Goal: Task Accomplishment & Management: Use online tool/utility

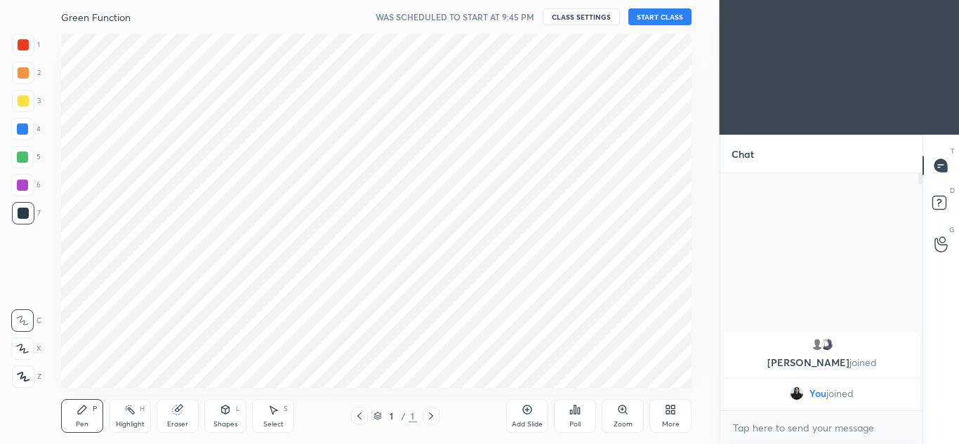
scroll to position [69826, 69518]
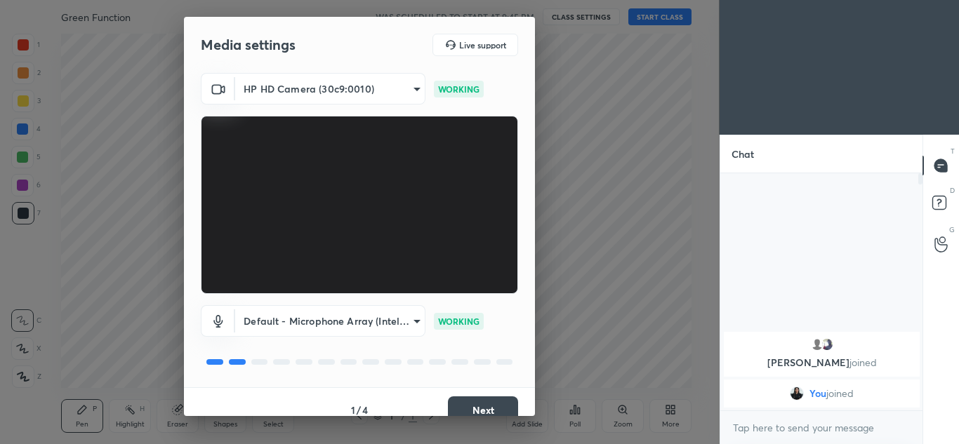
click at [485, 406] on button "Next" at bounding box center [483, 411] width 70 height 28
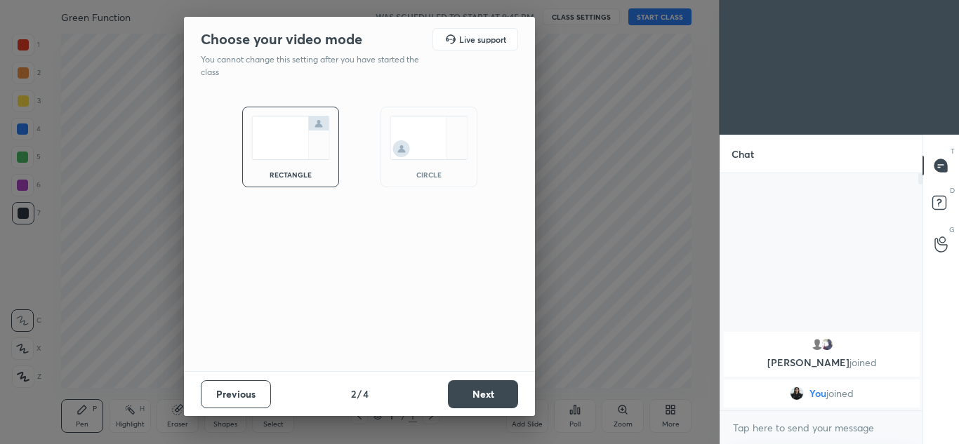
click at [439, 140] on img at bounding box center [429, 138] width 79 height 44
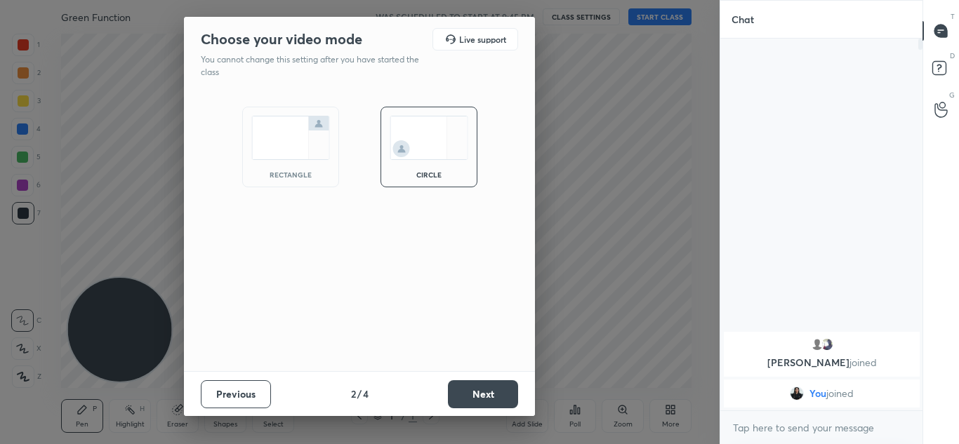
click at [495, 397] on button "Next" at bounding box center [483, 394] width 70 height 28
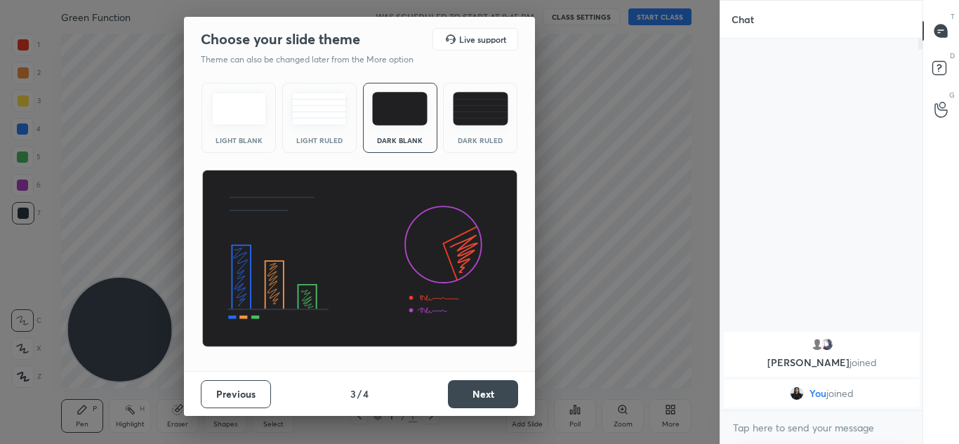
click at [497, 397] on button "Next" at bounding box center [483, 394] width 70 height 28
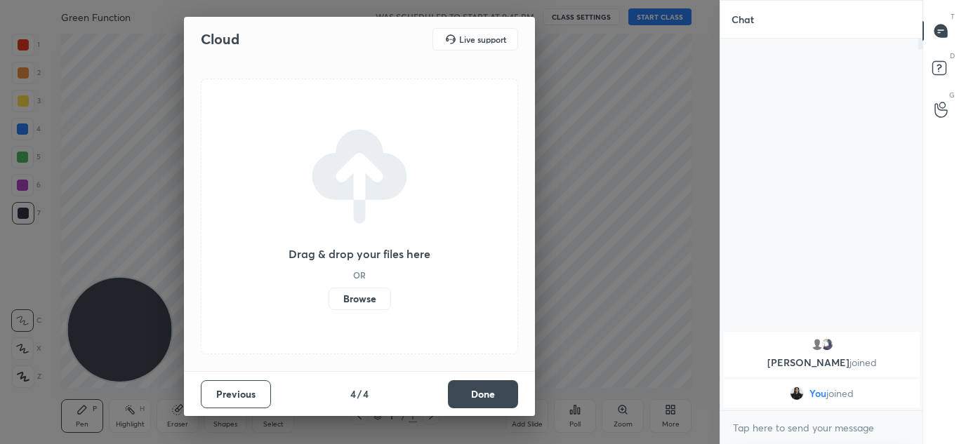
click at [495, 399] on button "Done" at bounding box center [483, 394] width 70 height 28
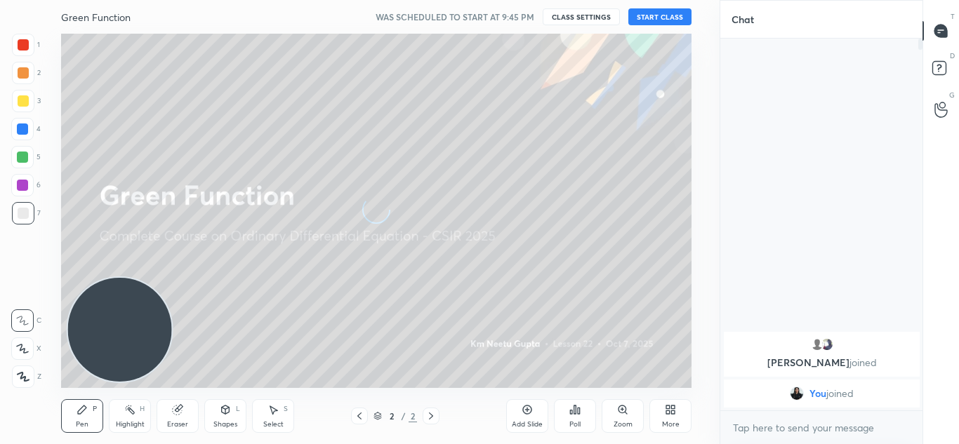
click at [670, 18] on button "START CLASS" at bounding box center [659, 16] width 63 height 17
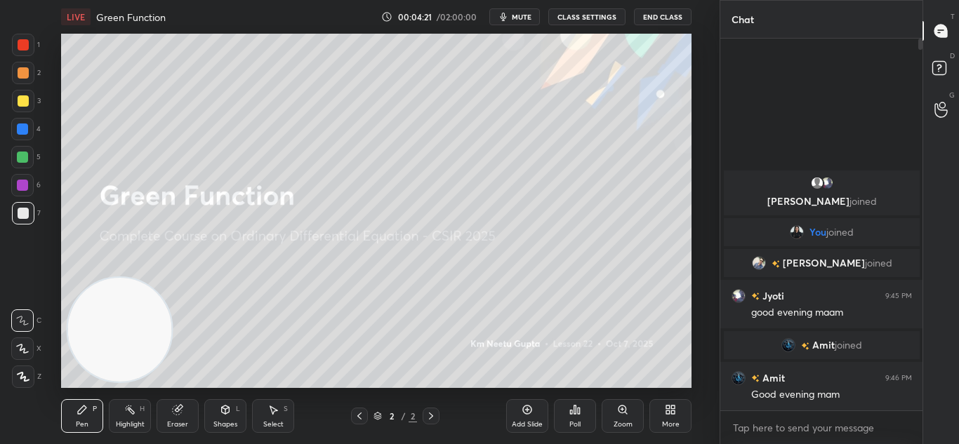
click at [26, 375] on icon at bounding box center [23, 377] width 13 height 10
click at [26, 382] on div at bounding box center [23, 377] width 22 height 22
click at [32, 376] on div at bounding box center [23, 377] width 22 height 22
click at [531, 405] on icon at bounding box center [526, 409] width 11 height 11
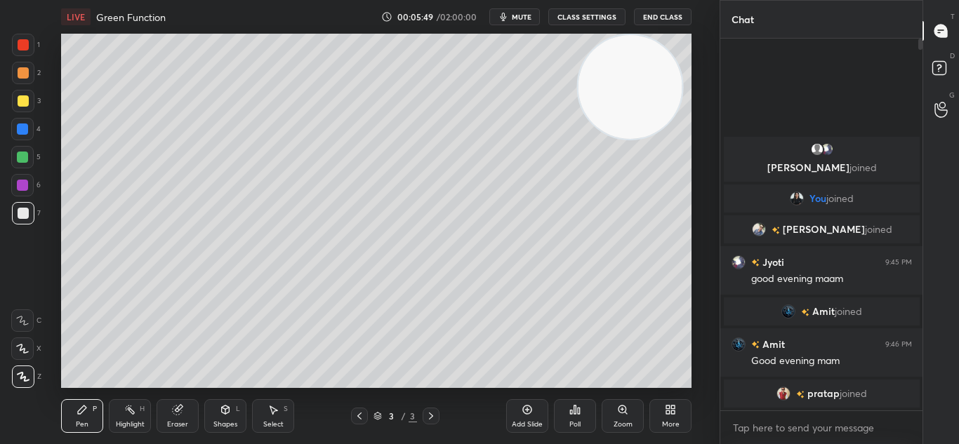
drag, startPoint x: 132, startPoint y: 345, endPoint x: 624, endPoint y: 34, distance: 581.6
click at [635, 82] on video at bounding box center [630, 87] width 104 height 104
click at [526, 411] on icon at bounding box center [526, 409] width 11 height 11
click at [357, 415] on icon at bounding box center [359, 416] width 11 height 11
click at [432, 418] on icon at bounding box center [430, 416] width 11 height 11
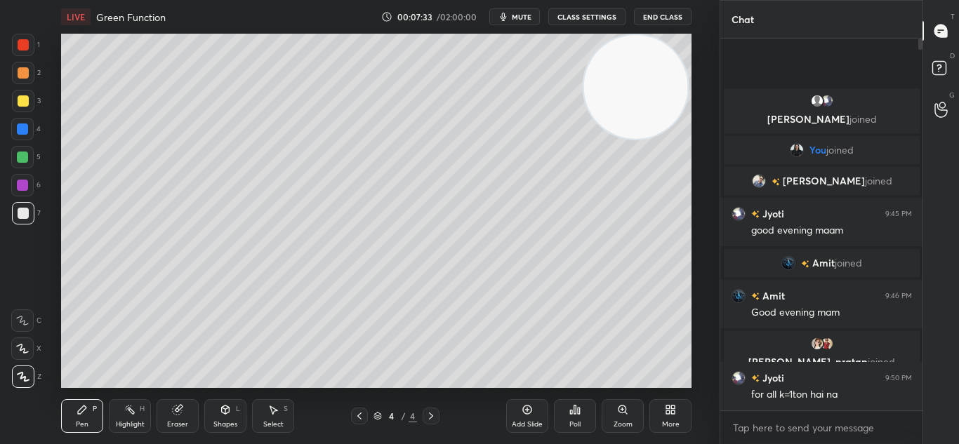
click at [357, 411] on icon at bounding box center [359, 416] width 11 height 11
click at [187, 415] on div "Eraser" at bounding box center [178, 416] width 42 height 34
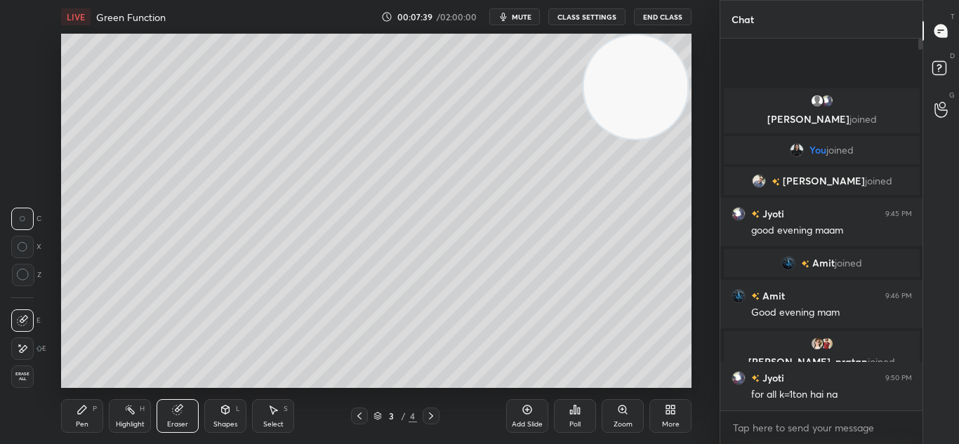
click at [87, 421] on div "Pen" at bounding box center [82, 424] width 13 height 7
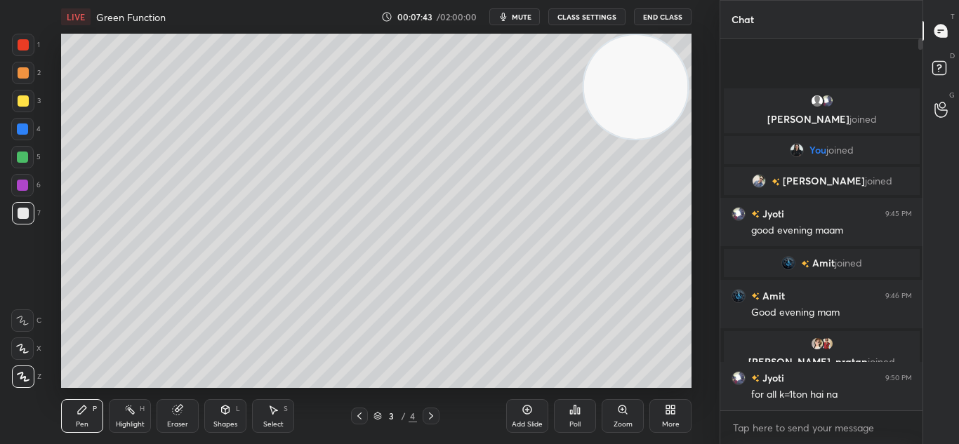
click at [432, 413] on icon at bounding box center [430, 416] width 11 height 11
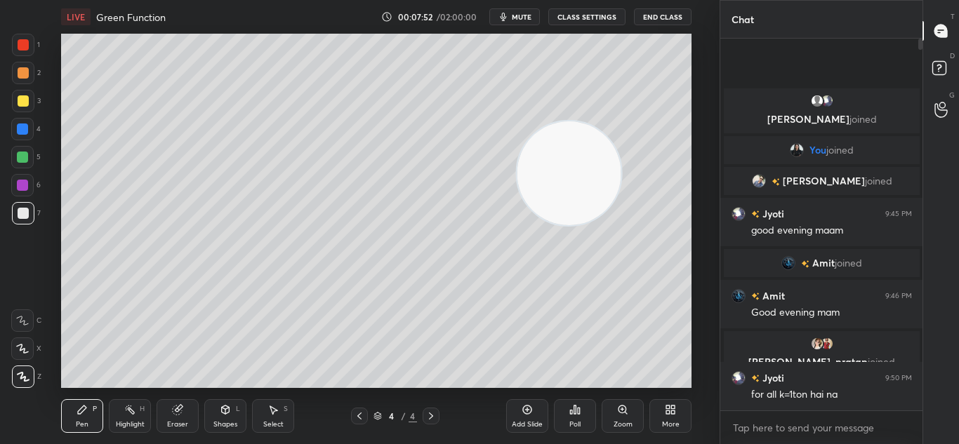
drag, startPoint x: 620, startPoint y: 121, endPoint x: 364, endPoint y: 243, distance: 284.1
click at [517, 225] on video at bounding box center [569, 173] width 104 height 104
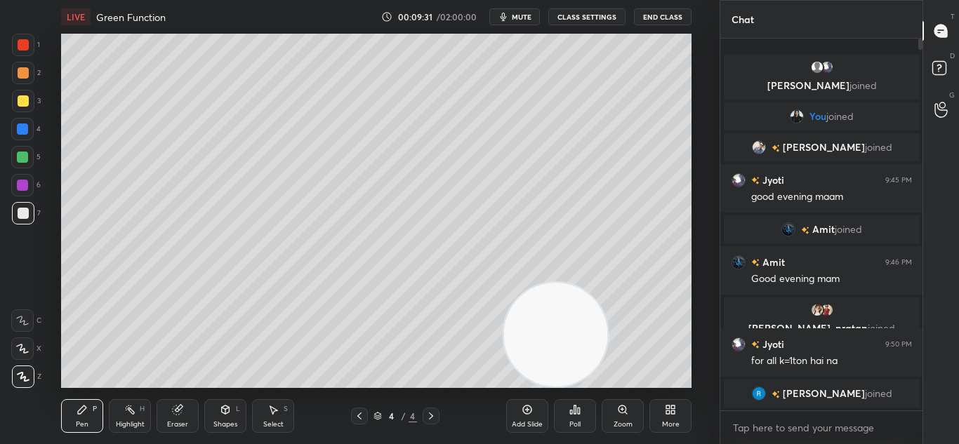
drag, startPoint x: 444, startPoint y: 305, endPoint x: 616, endPoint y: 347, distance: 177.0
click at [646, 396] on div "LIVE Green Function 00:09:31 / 02:00:00 mute CLASS SETTINGS End Class Setting u…" at bounding box center [376, 222] width 663 height 444
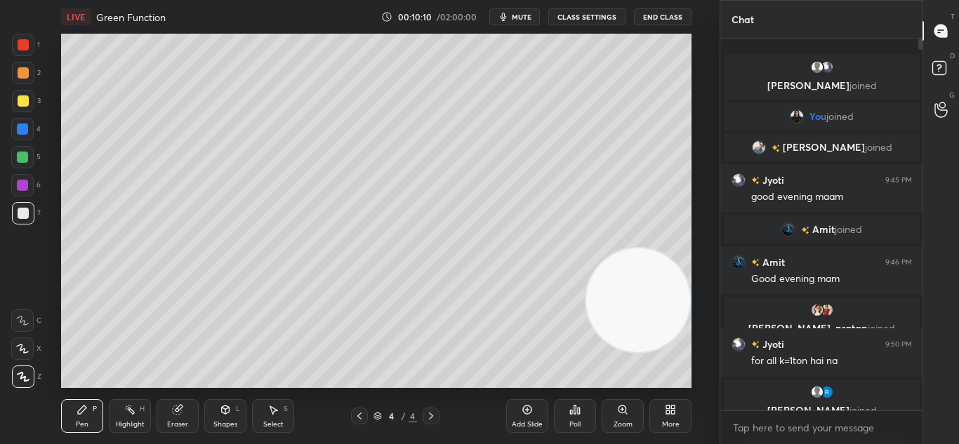
drag, startPoint x: 644, startPoint y: 314, endPoint x: 650, endPoint y: 95, distance: 219.1
click at [650, 248] on video at bounding box center [638, 300] width 104 height 104
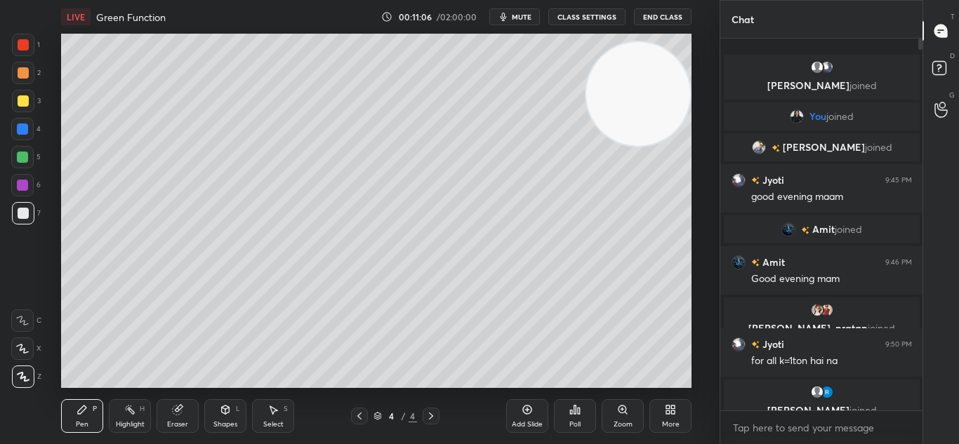
click at [527, 417] on div "Add Slide" at bounding box center [527, 416] width 42 height 34
drag, startPoint x: 653, startPoint y: 138, endPoint x: 543, endPoint y: 328, distance: 219.2
click at [586, 146] on video at bounding box center [638, 94] width 104 height 104
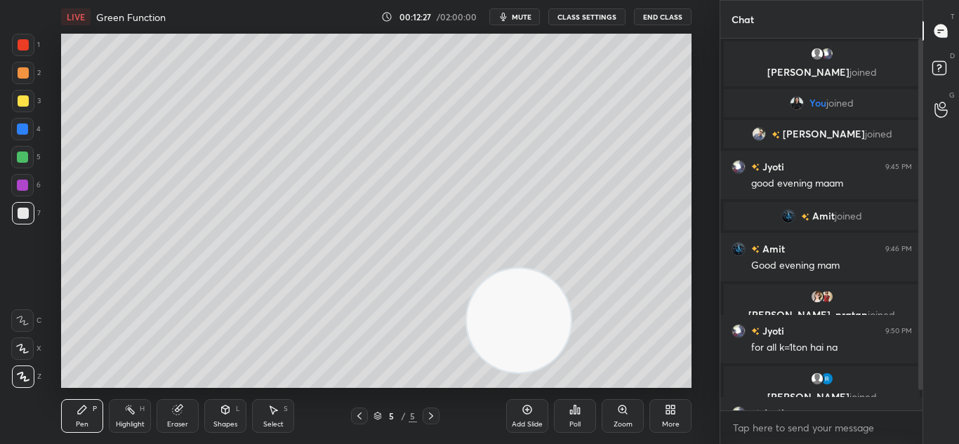
scroll to position [35, 0]
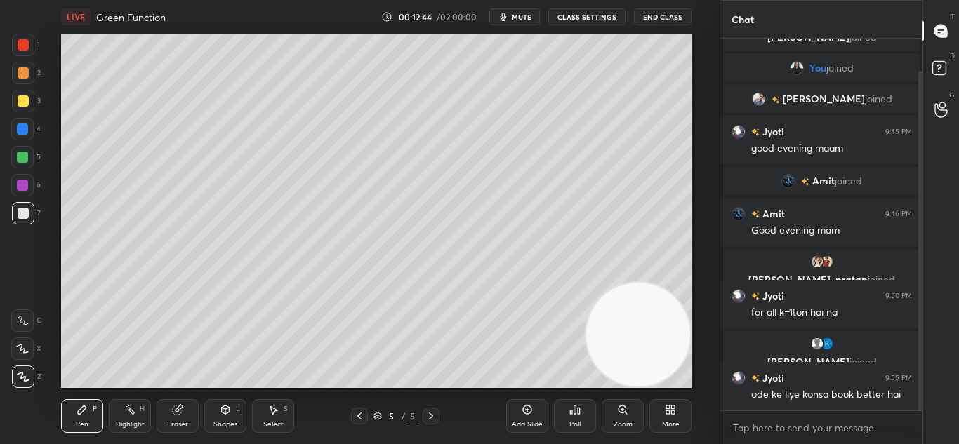
drag, startPoint x: 521, startPoint y: 333, endPoint x: 657, endPoint y: 411, distance: 157.2
click at [663, 420] on div "LIVE Green Function 00:12:44 / 02:00:00 mute CLASS SETTINGS End Class Setting u…" at bounding box center [376, 222] width 663 height 444
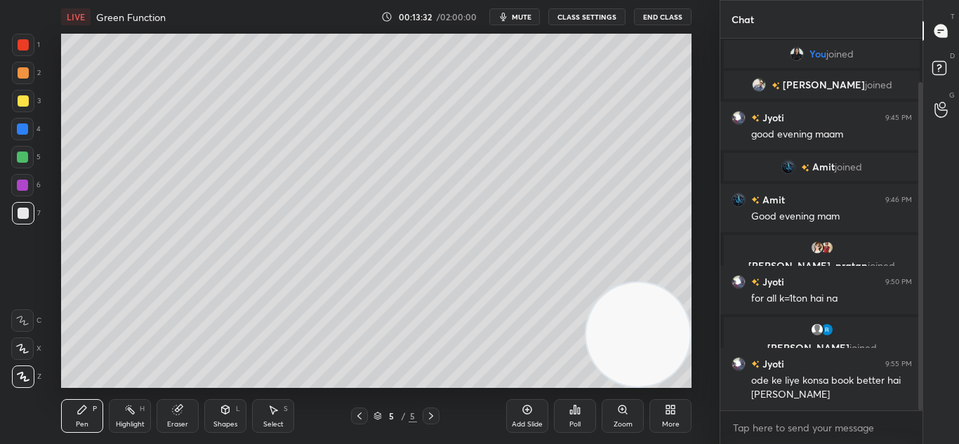
click at [357, 416] on icon at bounding box center [359, 416] width 4 height 7
click at [429, 415] on icon at bounding box center [430, 416] width 11 height 11
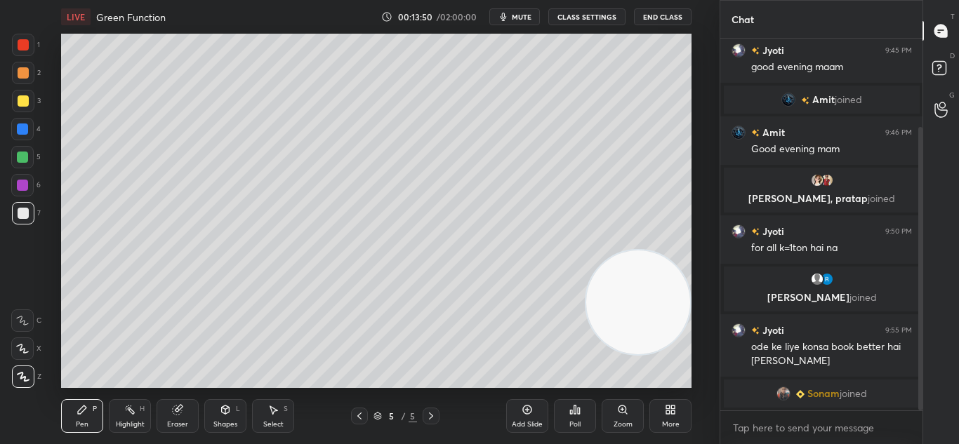
drag, startPoint x: 644, startPoint y: 338, endPoint x: 641, endPoint y: 49, distance: 288.5
click at [640, 251] on video at bounding box center [638, 303] width 104 height 104
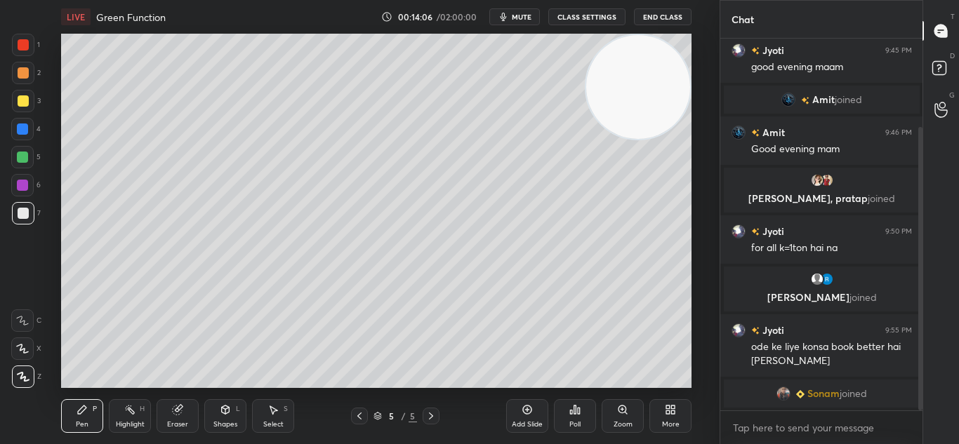
click at [24, 77] on div at bounding box center [23, 72] width 11 height 11
click at [33, 71] on div at bounding box center [23, 73] width 22 height 22
click at [35, 68] on div "2" at bounding box center [26, 73] width 29 height 22
click at [31, 209] on div at bounding box center [23, 213] width 22 height 22
click at [524, 414] on icon at bounding box center [526, 409] width 11 height 11
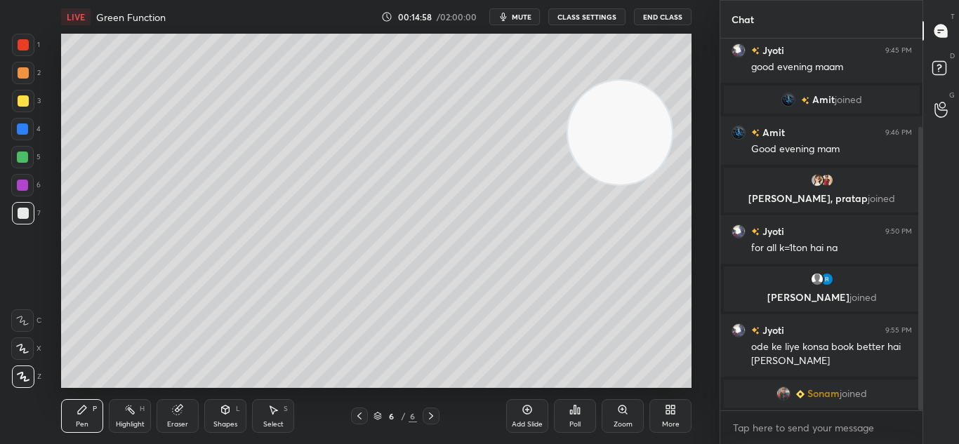
drag, startPoint x: 644, startPoint y: 103, endPoint x: 505, endPoint y: 270, distance: 217.7
click at [568, 185] on video at bounding box center [620, 133] width 104 height 104
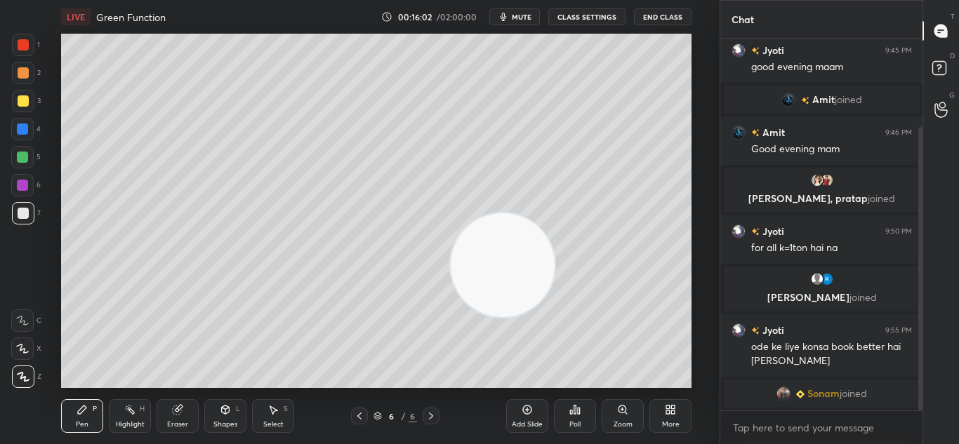
click at [27, 102] on div at bounding box center [23, 100] width 11 height 11
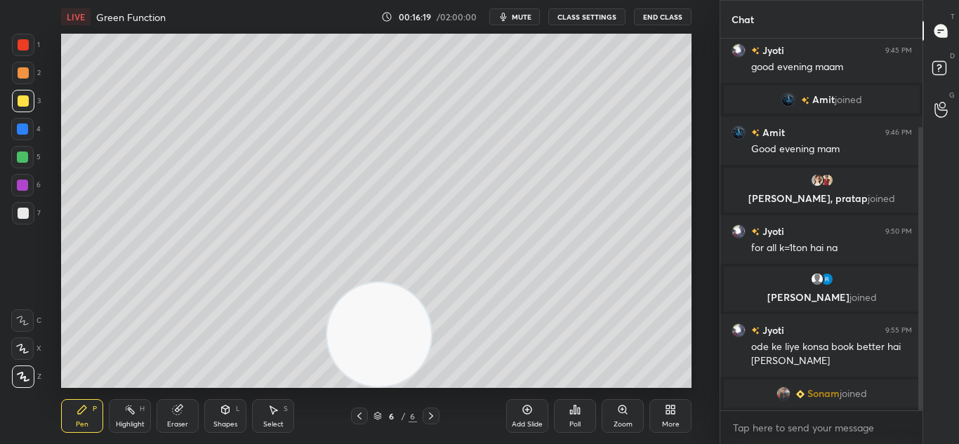
drag, startPoint x: 493, startPoint y: 317, endPoint x: 316, endPoint y: 447, distance: 220.0
click at [316, 0] on html "1 2 3 4 5 6 7 C X Z C X Z E E Erase all H H LIVE Green Function 00:16:19 / 02:0…" at bounding box center [479, 0] width 959 height 0
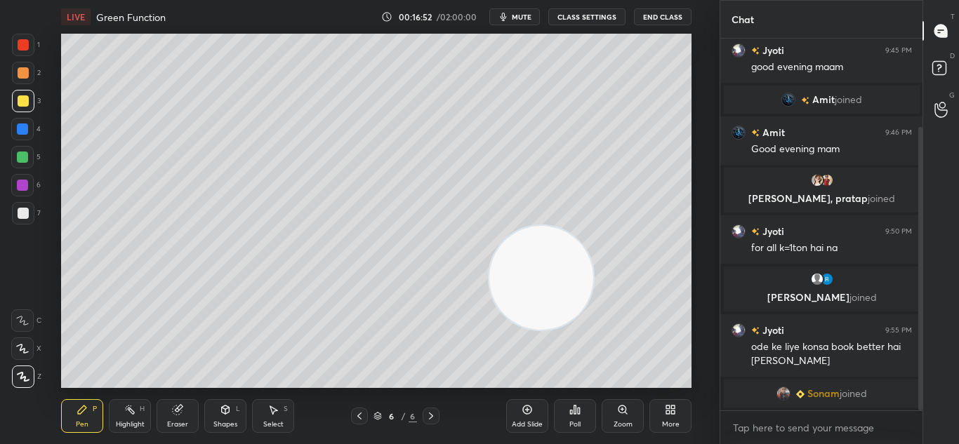
drag, startPoint x: 299, startPoint y: 342, endPoint x: 678, endPoint y: 189, distance: 408.7
click at [593, 226] on video at bounding box center [541, 278] width 104 height 104
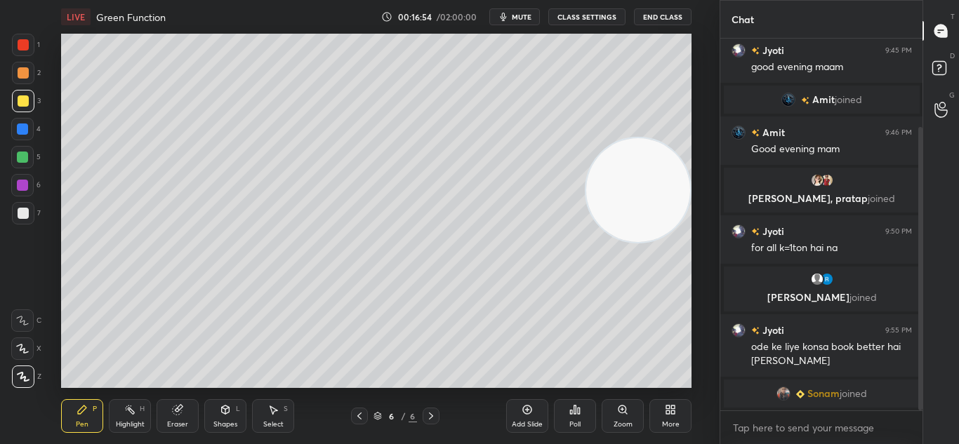
click at [27, 210] on div at bounding box center [23, 213] width 11 height 11
click at [534, 413] on div "Add Slide" at bounding box center [527, 416] width 42 height 34
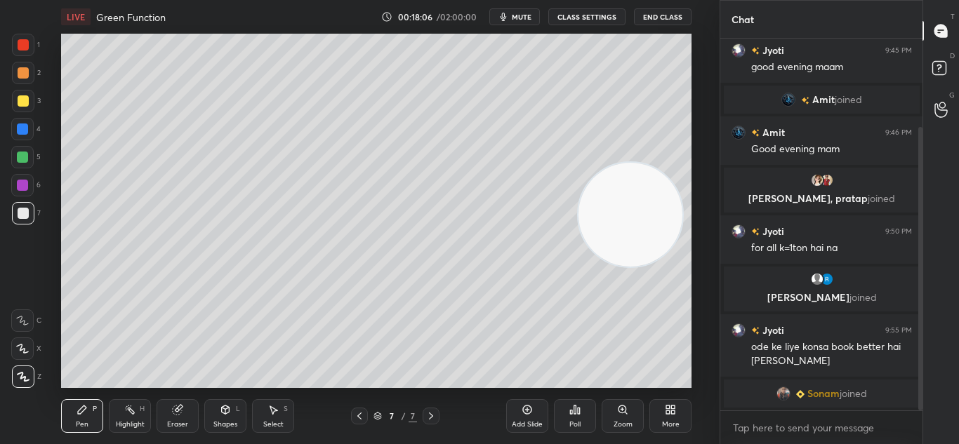
drag, startPoint x: 625, startPoint y: 200, endPoint x: 514, endPoint y: 286, distance: 140.0
click at [578, 267] on video at bounding box center [630, 215] width 104 height 104
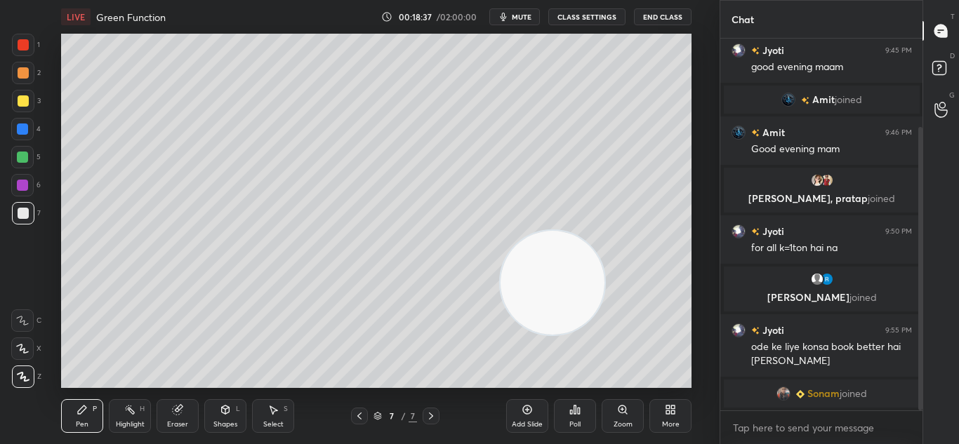
scroll to position [165, 0]
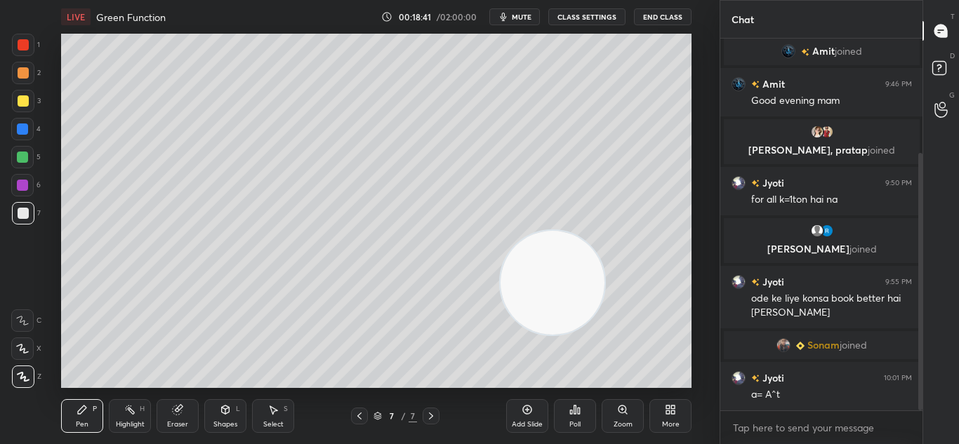
click at [171, 415] on div "Eraser" at bounding box center [178, 416] width 42 height 34
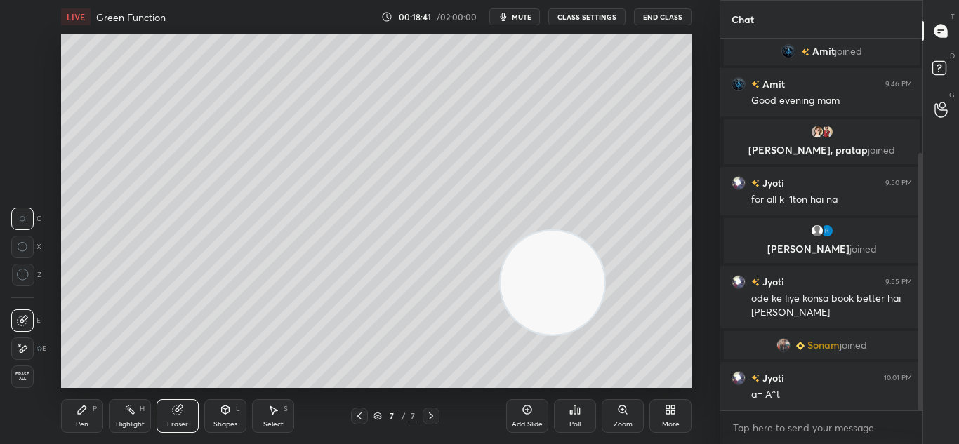
click at [194, 406] on div "Eraser" at bounding box center [178, 416] width 42 height 34
click at [87, 422] on div "Pen" at bounding box center [82, 424] width 13 height 7
click at [94, 425] on div "Pen P" at bounding box center [82, 416] width 42 height 34
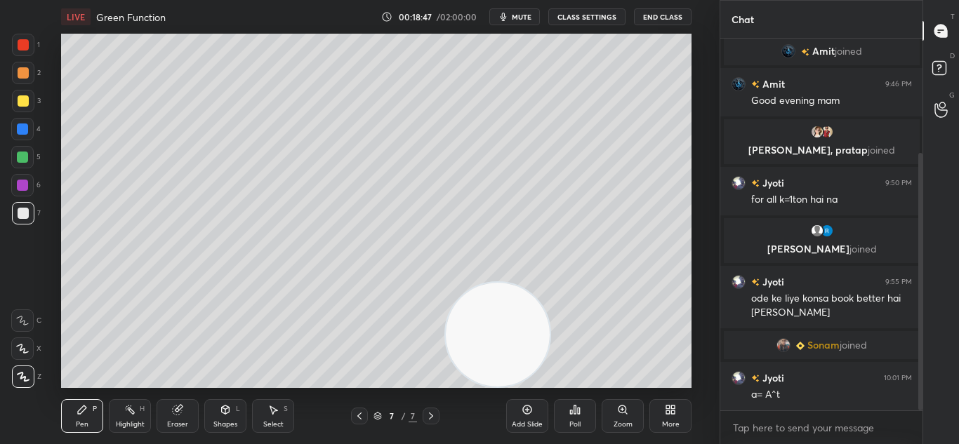
drag, startPoint x: 567, startPoint y: 282, endPoint x: 319, endPoint y: 444, distance: 296.3
click at [347, 432] on div "LIVE Green Function 00:18:47 / 02:00:00 mute CLASS SETTINGS End Class Setting u…" at bounding box center [376, 222] width 663 height 444
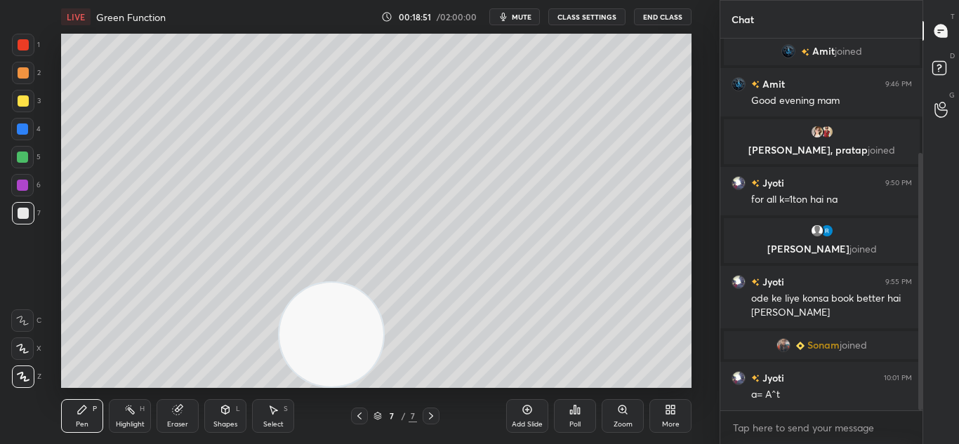
drag, startPoint x: 336, startPoint y: 342, endPoint x: 627, endPoint y: 417, distance: 299.9
click at [621, 418] on div "LIVE Green Function 00:18:51 / 02:00:00 mute CLASS SETTINGS End Class Setting u…" at bounding box center [376, 222] width 663 height 444
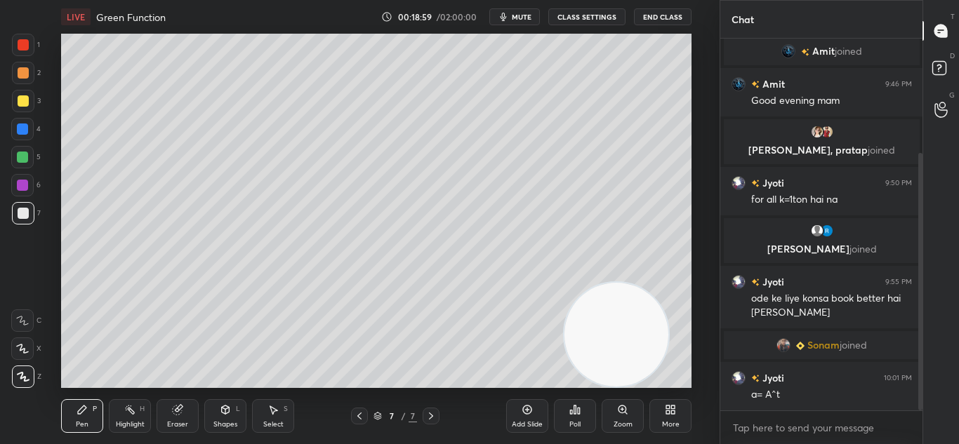
click at [26, 100] on div at bounding box center [23, 100] width 11 height 11
click at [28, 105] on div at bounding box center [23, 101] width 22 height 22
click at [32, 101] on div at bounding box center [23, 101] width 22 height 22
click at [29, 98] on div at bounding box center [23, 101] width 22 height 22
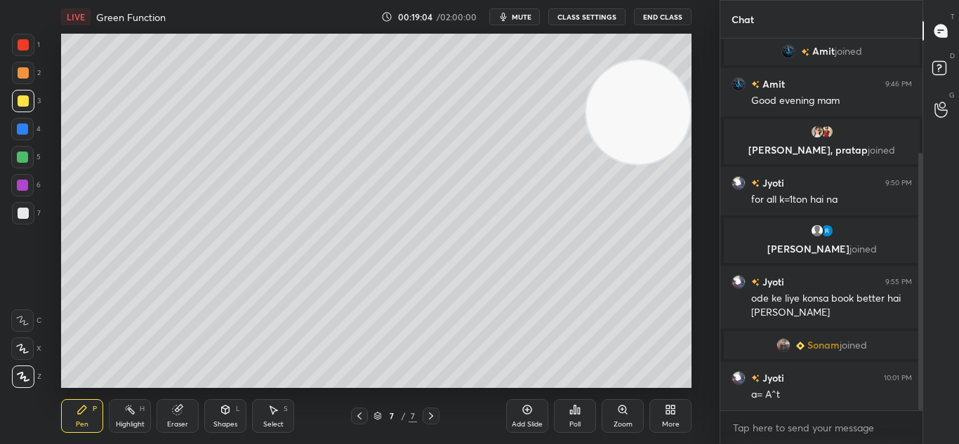
drag, startPoint x: 637, startPoint y: 343, endPoint x: 644, endPoint y: 96, distance: 247.1
click at [677, 105] on video at bounding box center [638, 112] width 104 height 104
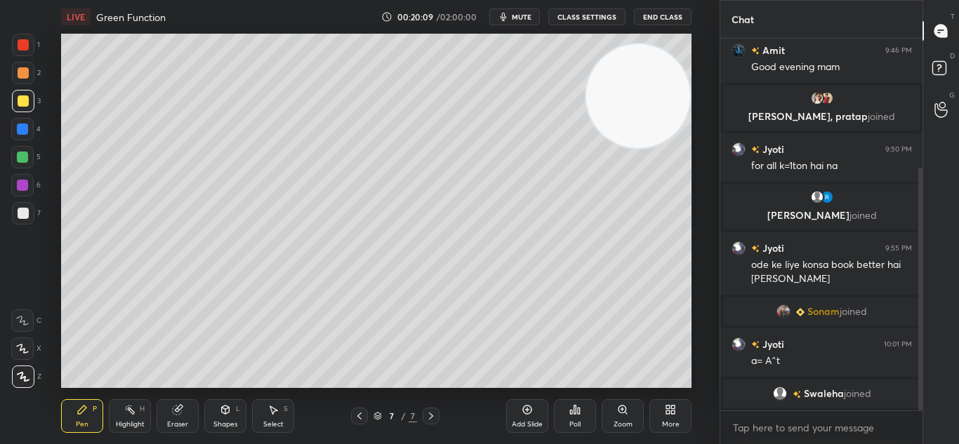
click at [529, 407] on icon at bounding box center [526, 409] width 11 height 11
click at [29, 213] on div at bounding box center [23, 213] width 22 height 22
click at [27, 217] on div at bounding box center [23, 213] width 22 height 22
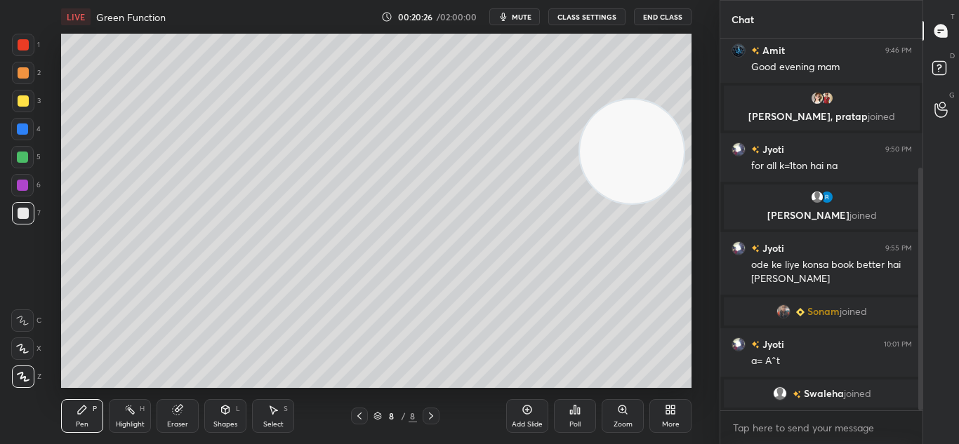
drag, startPoint x: 660, startPoint y: 91, endPoint x: 547, endPoint y: 444, distance: 370.7
click at [547, 444] on div "LIVE Green Function 00:20:26 / 02:00:00 mute CLASS SETTINGS End Class Setting u…" at bounding box center [376, 222] width 663 height 444
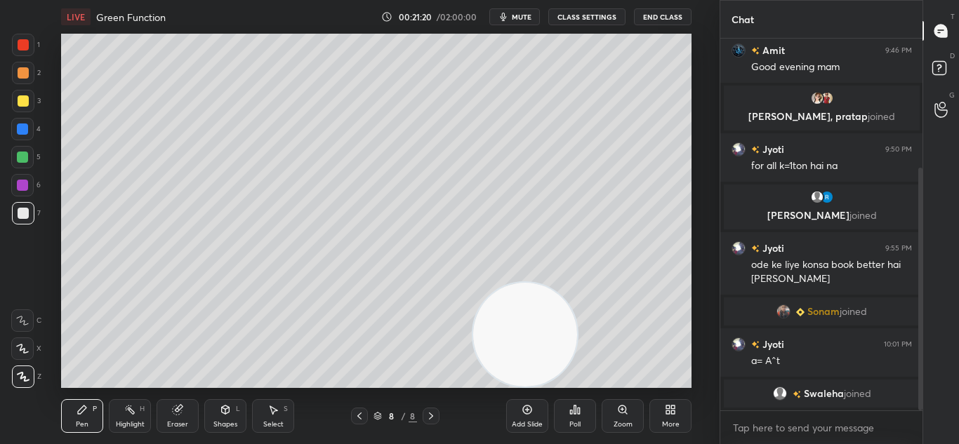
click at [218, 422] on div "Shapes" at bounding box center [225, 424] width 24 height 7
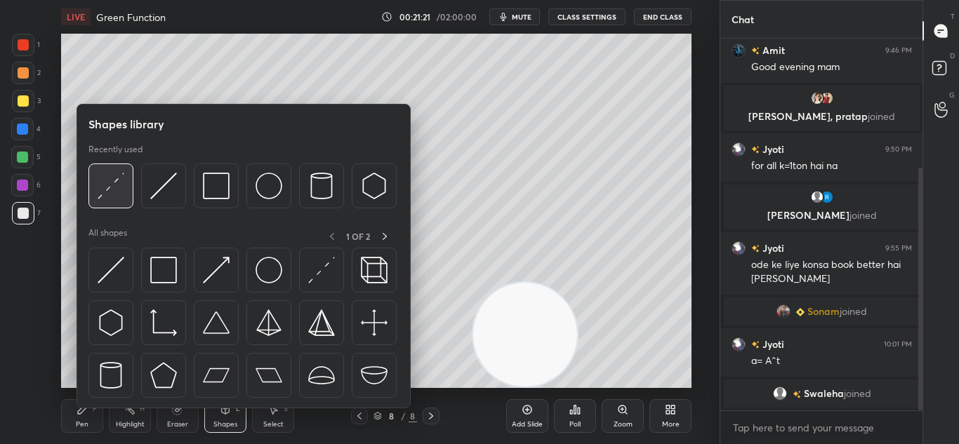
click at [107, 194] on img at bounding box center [111, 186] width 27 height 27
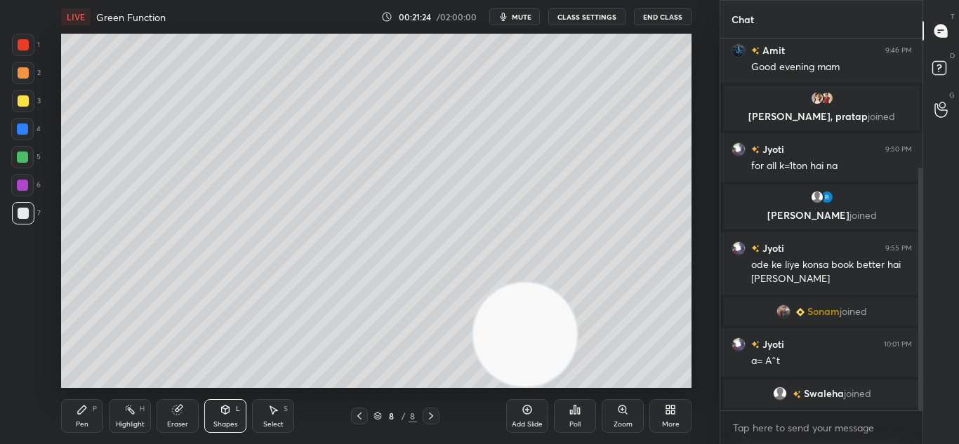
click at [93, 422] on div "Pen P" at bounding box center [82, 416] width 42 height 34
click at [95, 427] on div "Pen P" at bounding box center [82, 416] width 42 height 34
click at [27, 47] on div at bounding box center [23, 44] width 11 height 11
click at [23, 74] on div at bounding box center [23, 72] width 11 height 11
click at [27, 74] on div at bounding box center [23, 72] width 11 height 11
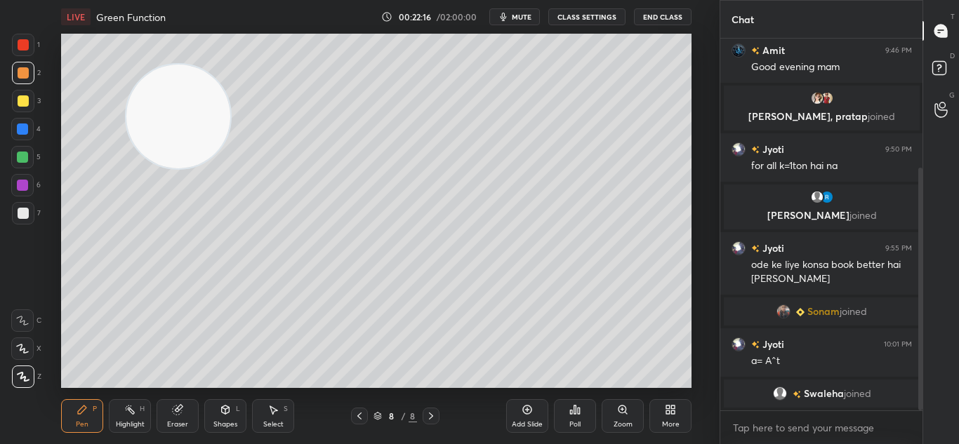
drag, startPoint x: 552, startPoint y: 331, endPoint x: 175, endPoint y: 53, distance: 468.7
click at [175, 65] on video at bounding box center [178, 117] width 104 height 104
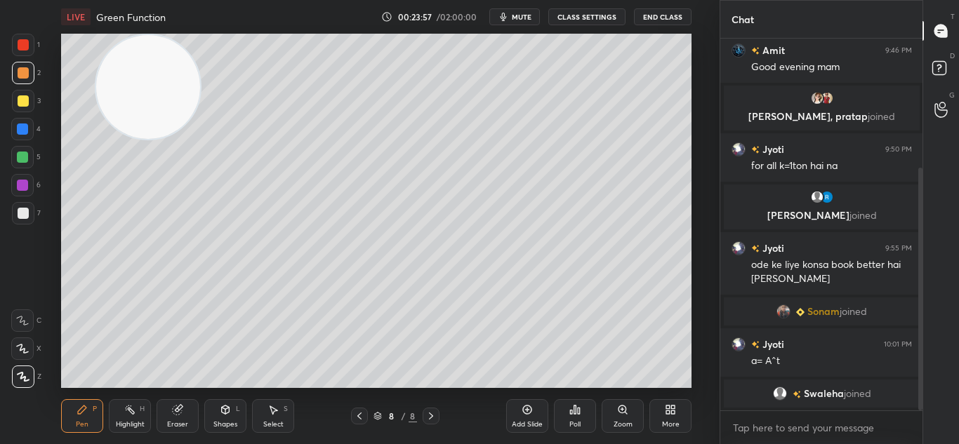
scroll to position [240, 0]
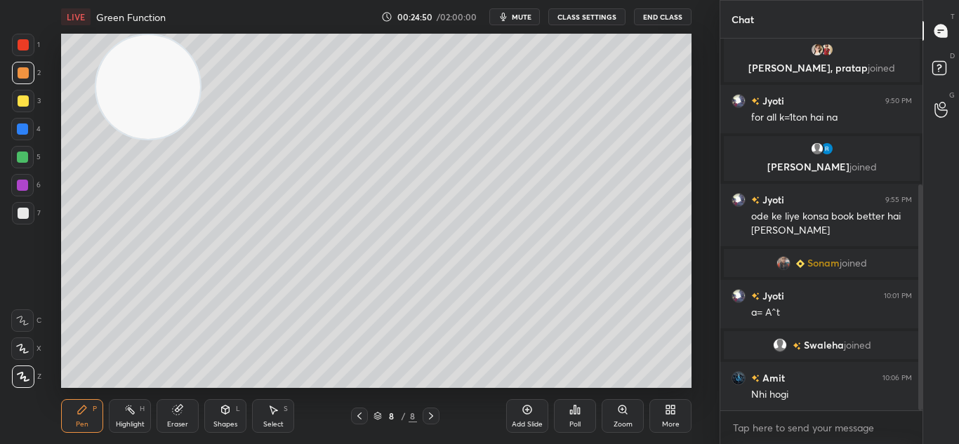
click at [529, 408] on icon at bounding box center [526, 409] width 11 height 11
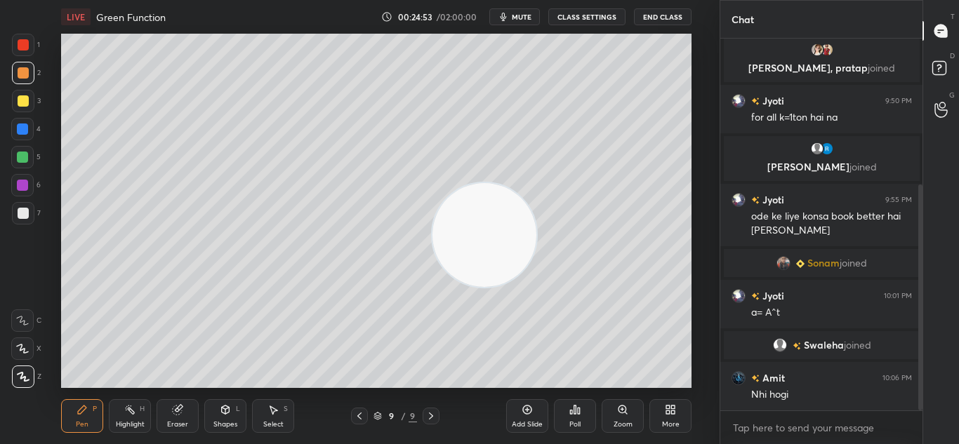
drag, startPoint x: 153, startPoint y: 105, endPoint x: 711, endPoint y: 275, distance: 583.4
click at [698, 296] on div "Setting up your live class Unacademy team wishes you a very happy birthday! May…" at bounding box center [376, 211] width 663 height 354
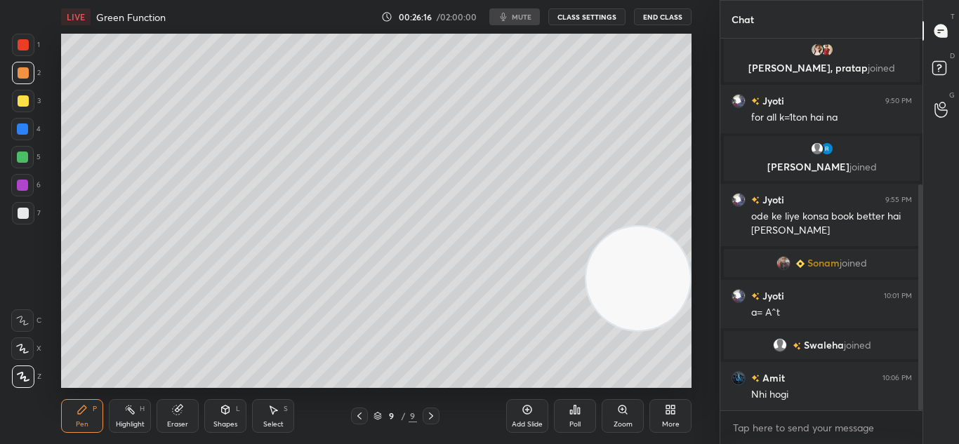
click at [388, 196] on div "1 2 3 4 5 6 7 C X Z C X Z E E Erase all H H LIVE Green Function 00:26:16 / 02:0…" at bounding box center [479, 222] width 959 height 444
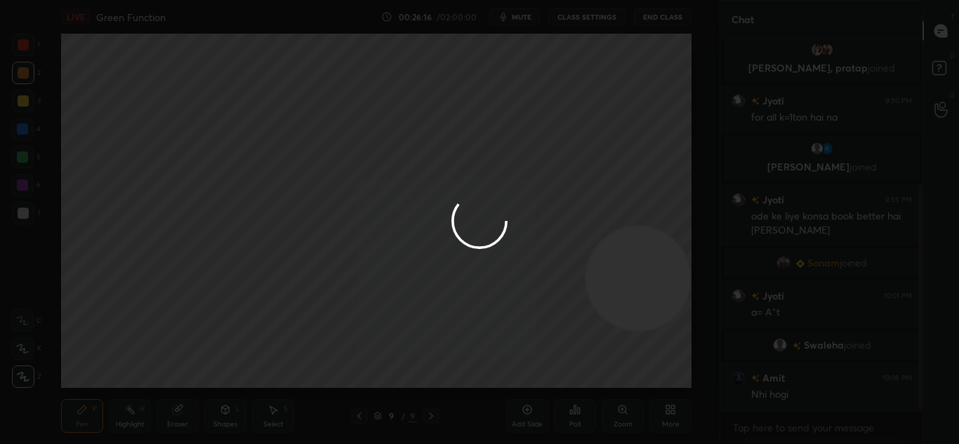
click at [389, 201] on div at bounding box center [479, 222] width 959 height 444
drag, startPoint x: 420, startPoint y: 188, endPoint x: 418, endPoint y: 204, distance: 15.6
click at [419, 205] on div at bounding box center [479, 222] width 959 height 444
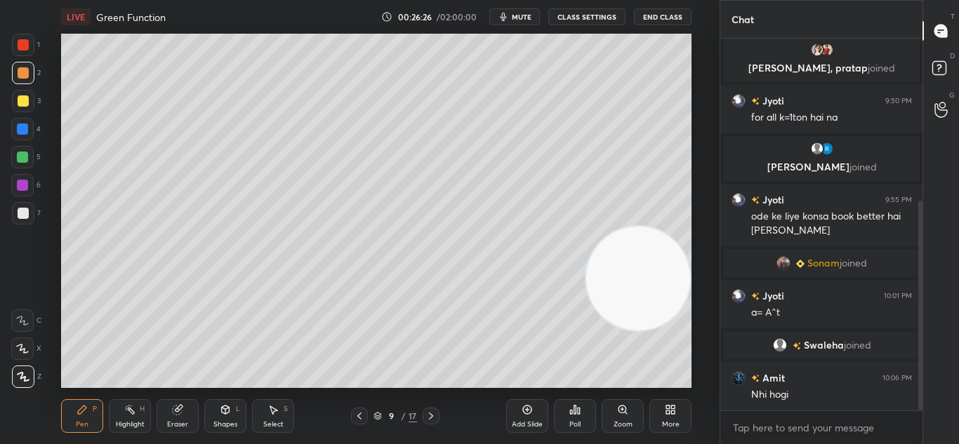
scroll to position [288, 0]
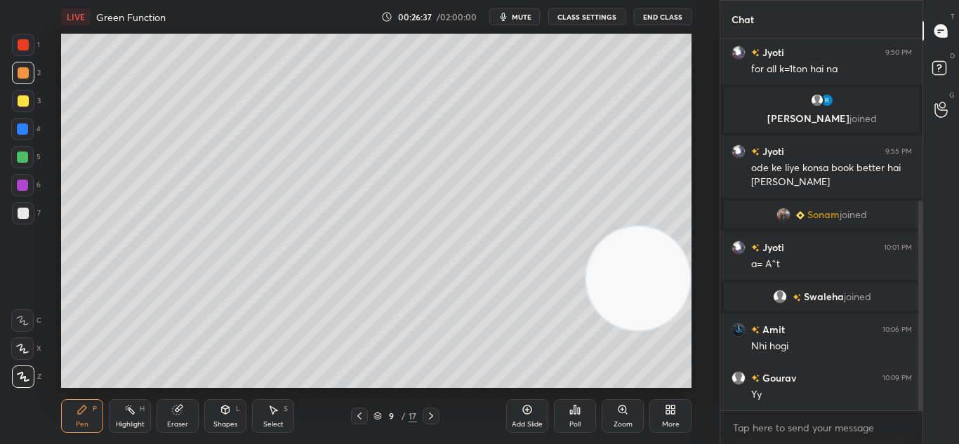
drag, startPoint x: 632, startPoint y: 319, endPoint x: 648, endPoint y: 458, distance: 139.3
click at [648, 0] on html "1 2 3 4 5 6 7 C X Z C X Z E E Erase all H H LIVE Green Function 00:26:37 / 02:0…" at bounding box center [479, 0] width 959 height 0
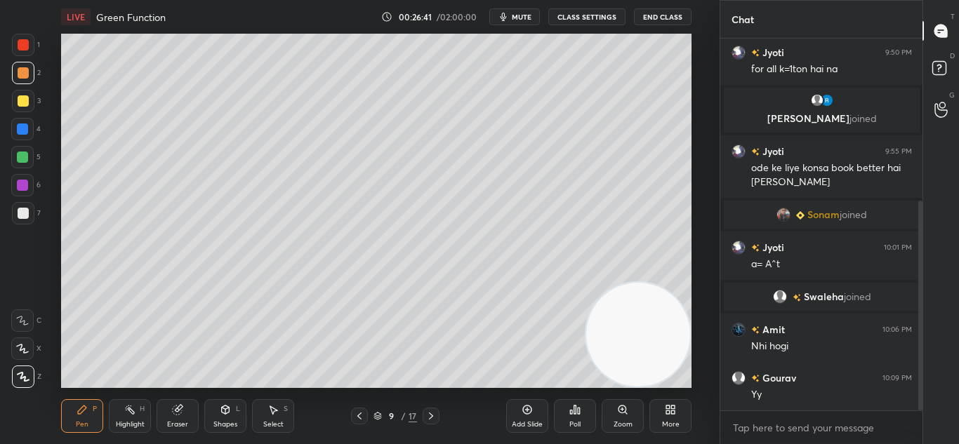
click at [176, 413] on icon at bounding box center [177, 410] width 9 height 9
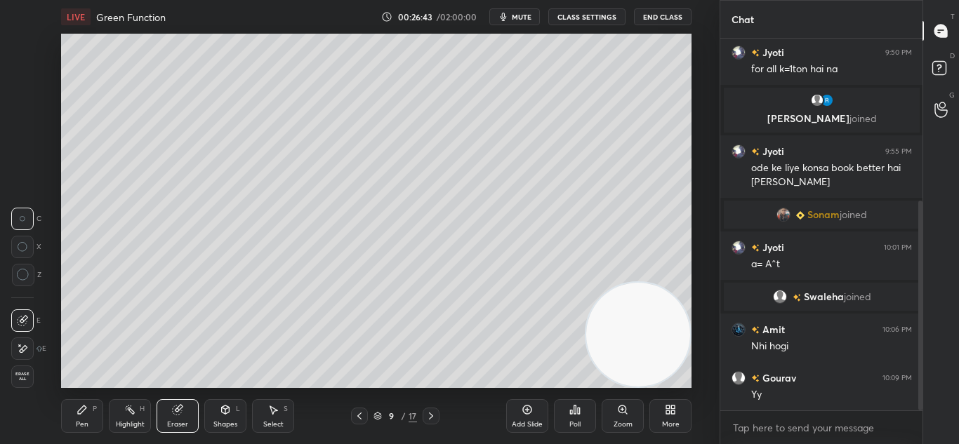
click at [100, 420] on div "Pen P" at bounding box center [82, 416] width 42 height 34
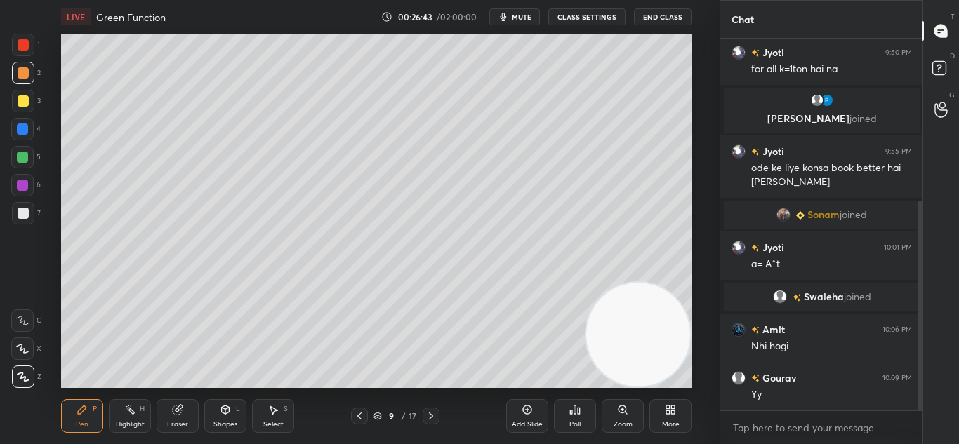
click at [103, 420] on div "Pen P" at bounding box center [82, 416] width 42 height 34
click at [106, 418] on div "Pen P Highlight H Eraser Shapes L Select S" at bounding box center [172, 416] width 222 height 34
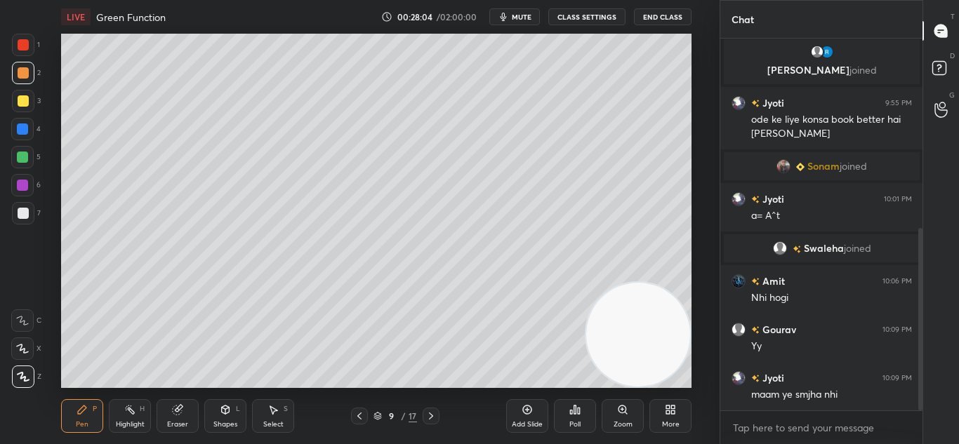
scroll to position [385, 0]
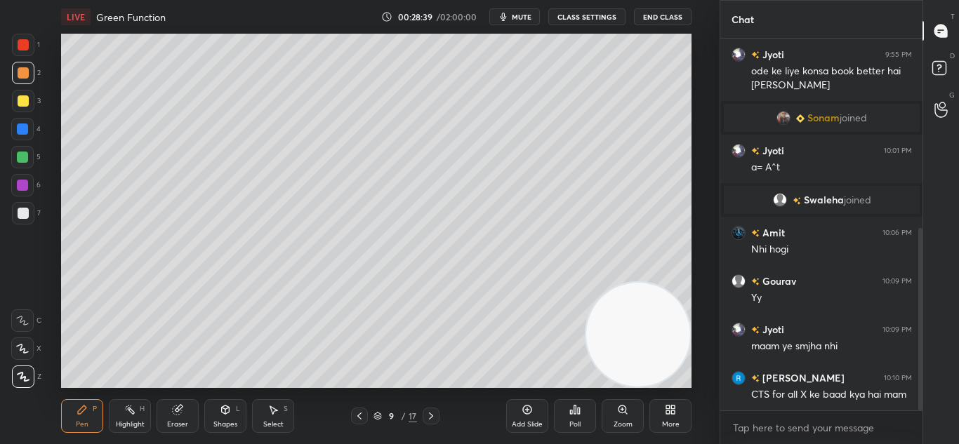
click at [26, 53] on div at bounding box center [23, 45] width 22 height 22
click at [31, 45] on div at bounding box center [23, 45] width 22 height 22
click at [31, 48] on div at bounding box center [23, 45] width 22 height 22
click at [24, 128] on div at bounding box center [22, 129] width 11 height 11
click at [30, 125] on div at bounding box center [22, 129] width 22 height 22
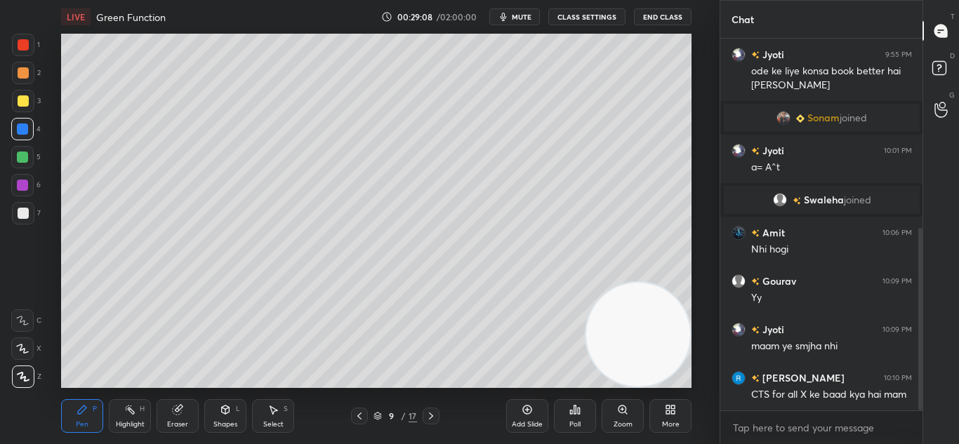
drag, startPoint x: 444, startPoint y: 408, endPoint x: 261, endPoint y: 447, distance: 186.5
click at [261, 0] on html "1 2 3 4 5 6 7 C X Z C X Z E E Erase all H H LIVE Green Function 00:29:08 / 02:0…" at bounding box center [479, 0] width 959 height 0
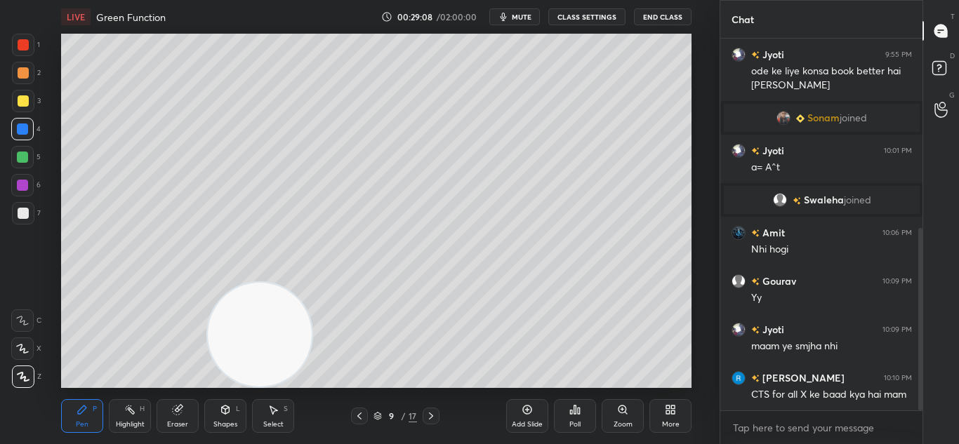
click at [706, 306] on div "Setting up your live class Unacademy team wishes you a very happy birthday! May…" at bounding box center [376, 211] width 663 height 354
click at [694, 314] on div "Setting up your live class Unacademy team wishes you a very happy birthday! May…" at bounding box center [376, 211] width 663 height 354
click at [698, 319] on div "Setting up your live class Unacademy team wishes you a very happy birthday! May…" at bounding box center [376, 211] width 663 height 354
click at [704, 328] on div "Setting up your live class Unacademy team wishes you a very happy birthday! May…" at bounding box center [376, 211] width 663 height 354
click at [538, 416] on div "Add Slide" at bounding box center [527, 416] width 42 height 34
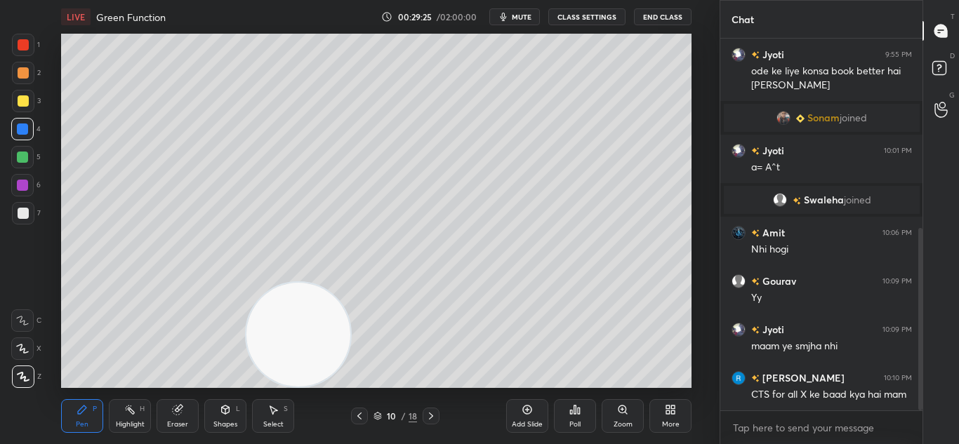
drag, startPoint x: 321, startPoint y: 352, endPoint x: 611, endPoint y: 354, distance: 289.2
click at [350, 359] on video at bounding box center [298, 335] width 104 height 104
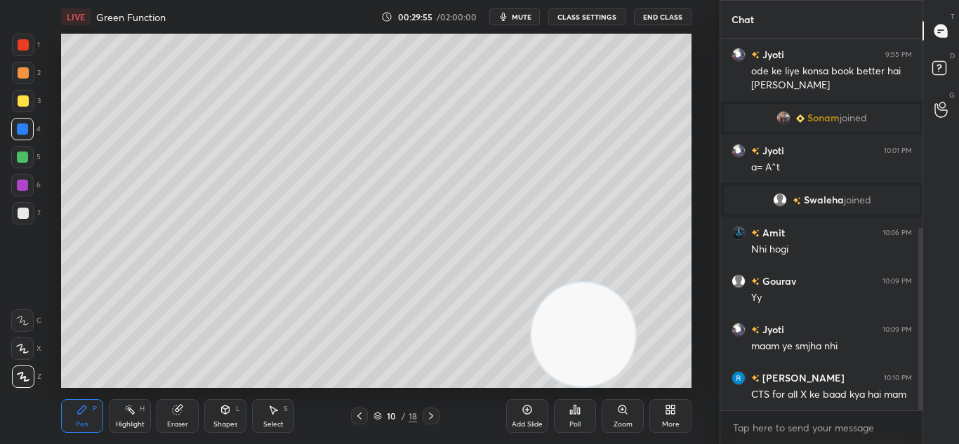
click at [356, 408] on div at bounding box center [359, 416] width 17 height 17
click at [362, 409] on div at bounding box center [359, 416] width 17 height 17
click at [364, 412] on icon at bounding box center [359, 416] width 11 height 11
click at [361, 411] on icon at bounding box center [359, 416] width 11 height 11
click at [362, 411] on icon at bounding box center [359, 416] width 11 height 11
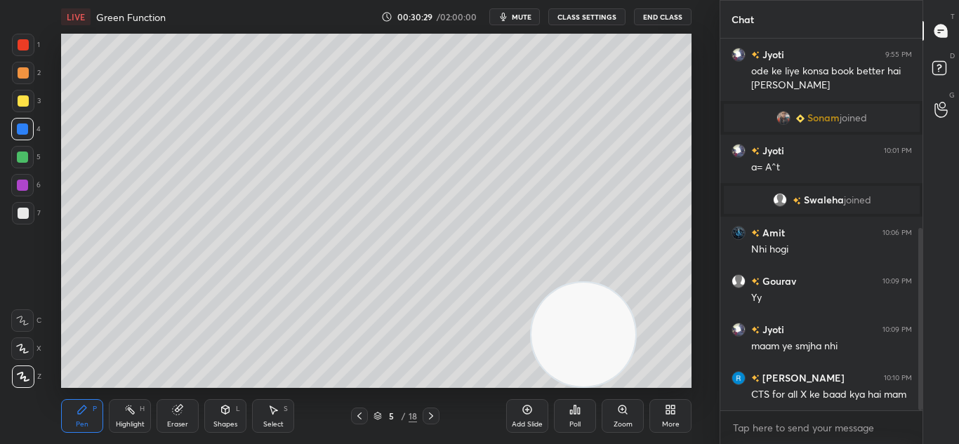
click at [359, 413] on icon at bounding box center [359, 416] width 11 height 11
click at [364, 413] on icon at bounding box center [359, 416] width 11 height 11
click at [435, 409] on div at bounding box center [430, 416] width 17 height 17
click at [437, 410] on div at bounding box center [430, 416] width 17 height 17
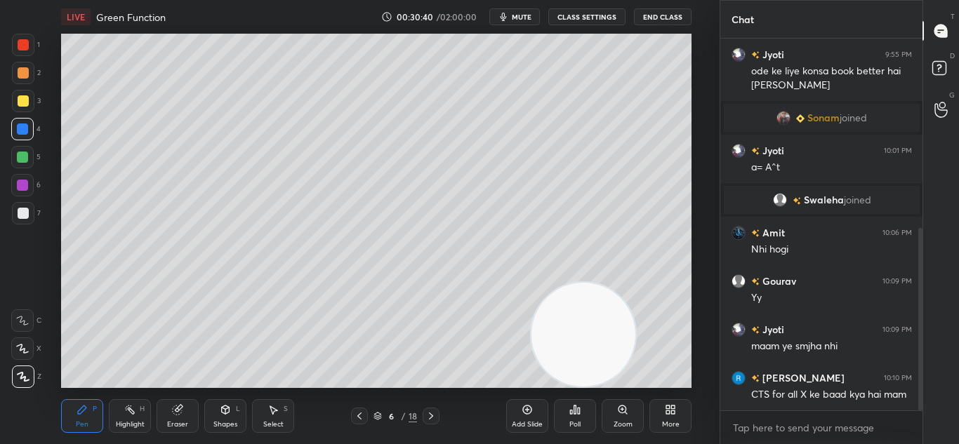
click at [430, 412] on icon at bounding box center [430, 416] width 11 height 11
click at [434, 411] on icon at bounding box center [430, 416] width 11 height 11
click at [430, 413] on icon at bounding box center [431, 416] width 4 height 7
click at [357, 411] on icon at bounding box center [359, 416] width 11 height 11
click at [429, 413] on icon at bounding box center [431, 416] width 4 height 7
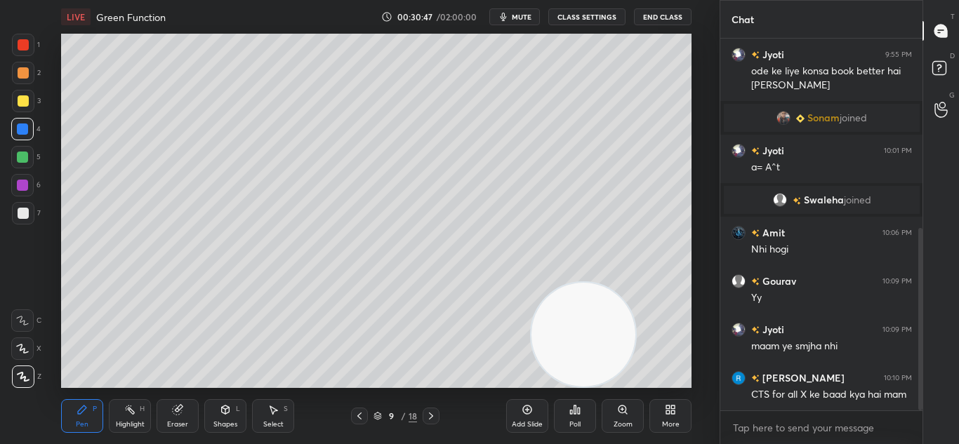
click at [435, 413] on icon at bounding box center [430, 416] width 11 height 11
click at [366, 415] on div at bounding box center [359, 416] width 17 height 17
click at [431, 413] on icon at bounding box center [430, 416] width 11 height 11
click at [358, 413] on icon at bounding box center [359, 416] width 11 height 11
click at [437, 411] on div at bounding box center [430, 416] width 17 height 17
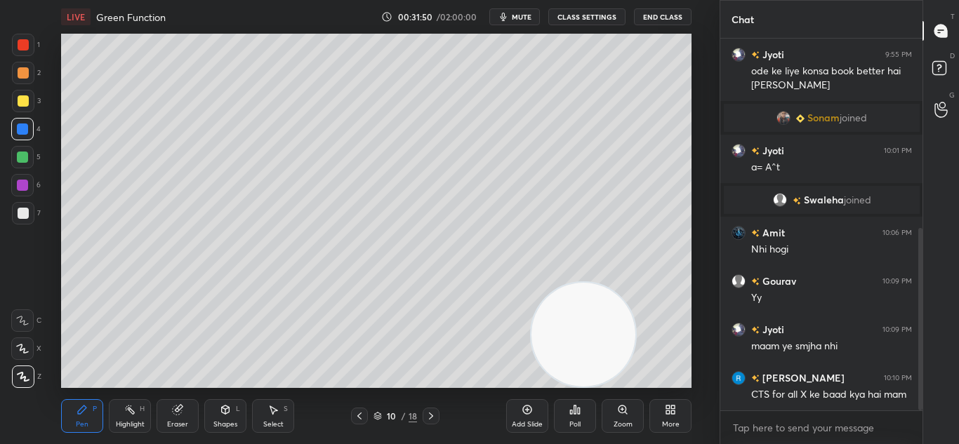
click at [361, 412] on icon at bounding box center [359, 416] width 11 height 11
drag, startPoint x: 432, startPoint y: 413, endPoint x: 434, endPoint y: 405, distance: 8.9
click at [432, 411] on icon at bounding box center [430, 416] width 11 height 11
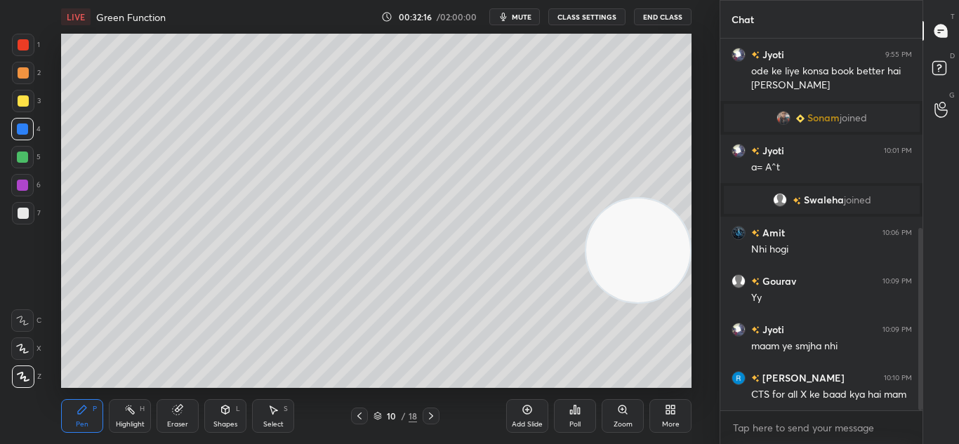
drag, startPoint x: 597, startPoint y: 333, endPoint x: 680, endPoint y: 102, distance: 244.9
click at [685, 199] on video at bounding box center [638, 251] width 104 height 104
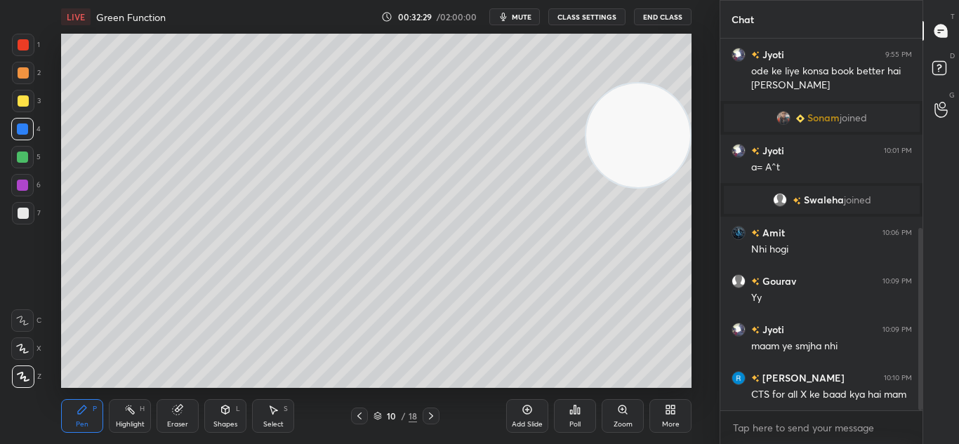
click at [355, 414] on icon at bounding box center [359, 416] width 11 height 11
drag, startPoint x: 436, startPoint y: 411, endPoint x: 436, endPoint y: 404, distance: 7.7
click at [435, 410] on div at bounding box center [430, 416] width 17 height 17
click at [430, 410] on div at bounding box center [430, 416] width 17 height 17
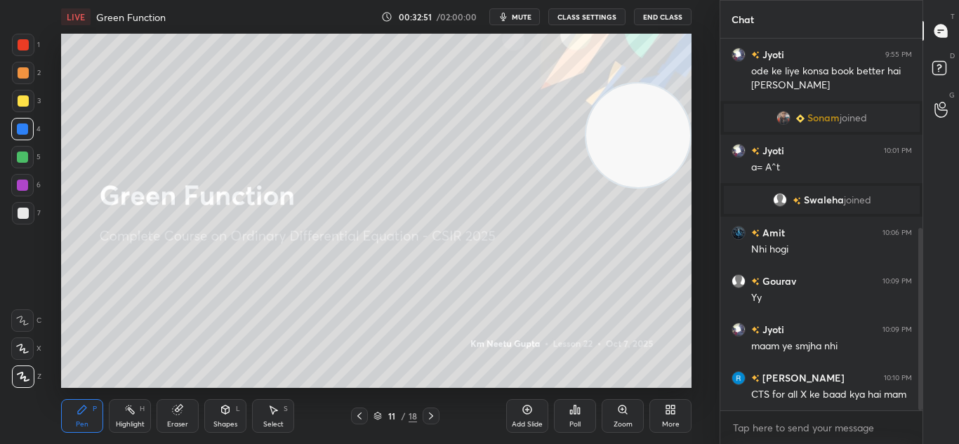
drag, startPoint x: 348, startPoint y: 412, endPoint x: 353, endPoint y: 405, distance: 8.6
click at [348, 411] on div "11 / 18" at bounding box center [395, 416] width 222 height 17
click at [359, 411] on icon at bounding box center [359, 416] width 11 height 11
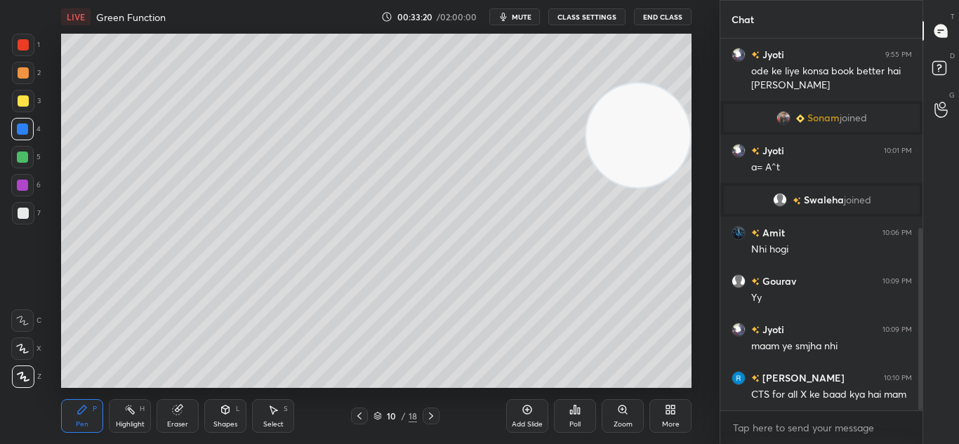
click at [358, 412] on icon at bounding box center [359, 416] width 11 height 11
click at [432, 413] on icon at bounding box center [430, 416] width 11 height 11
click at [26, 68] on div at bounding box center [23, 72] width 11 height 11
click at [30, 70] on div at bounding box center [23, 73] width 22 height 22
drag, startPoint x: 355, startPoint y: 415, endPoint x: 361, endPoint y: 410, distance: 7.5
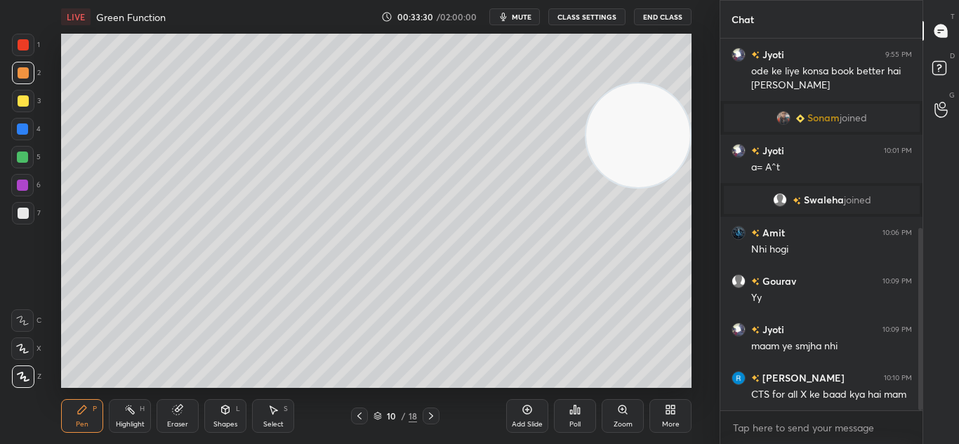
click at [356, 414] on icon at bounding box center [359, 416] width 11 height 11
click at [430, 413] on icon at bounding box center [430, 416] width 11 height 11
drag, startPoint x: 357, startPoint y: 415, endPoint x: 366, endPoint y: 411, distance: 10.0
click at [359, 415] on icon at bounding box center [359, 416] width 11 height 11
click at [433, 412] on icon at bounding box center [430, 416] width 11 height 11
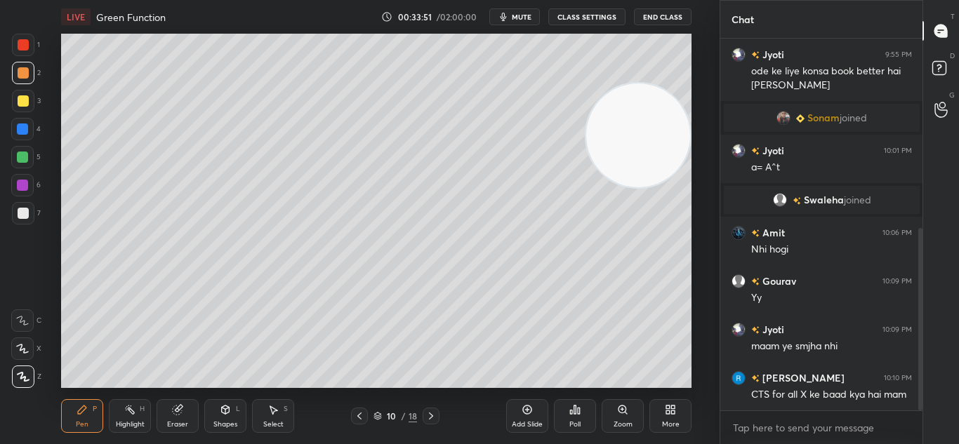
scroll to position [434, 0]
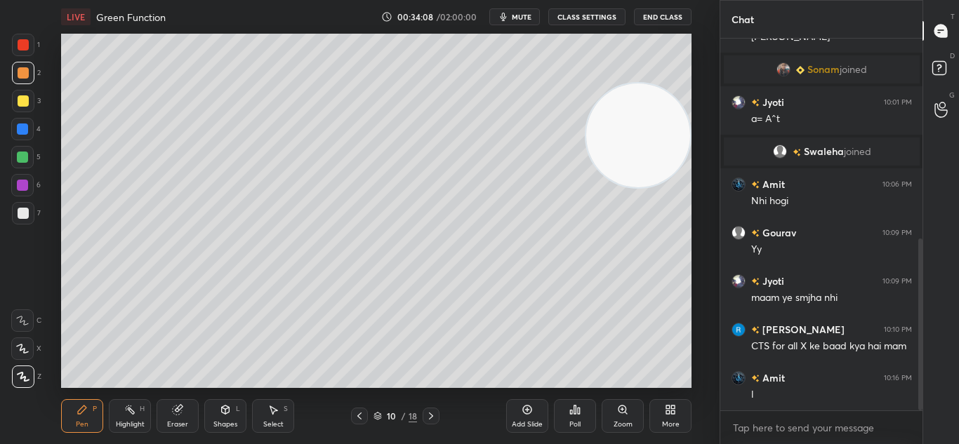
click at [182, 419] on div "Eraser" at bounding box center [178, 416] width 42 height 34
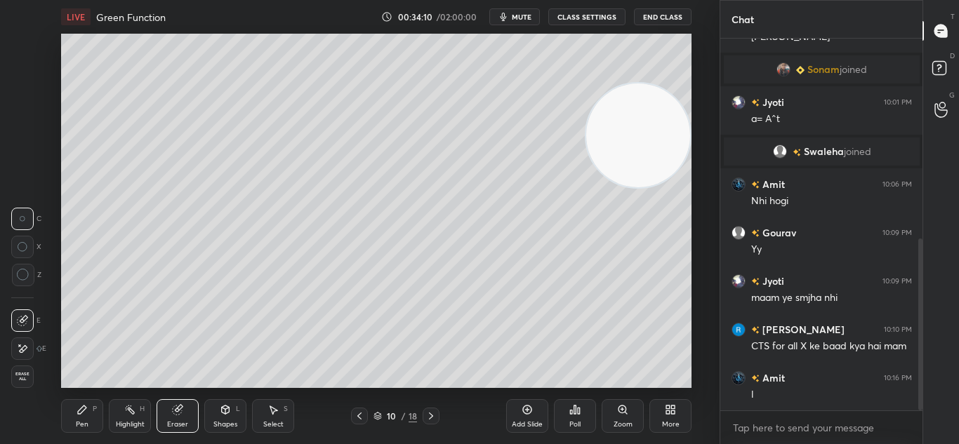
click at [112, 419] on div "Pen P Highlight H Eraser Shapes L Select S" at bounding box center [172, 416] width 222 height 34
click at [98, 423] on div "Pen P" at bounding box center [82, 416] width 42 height 34
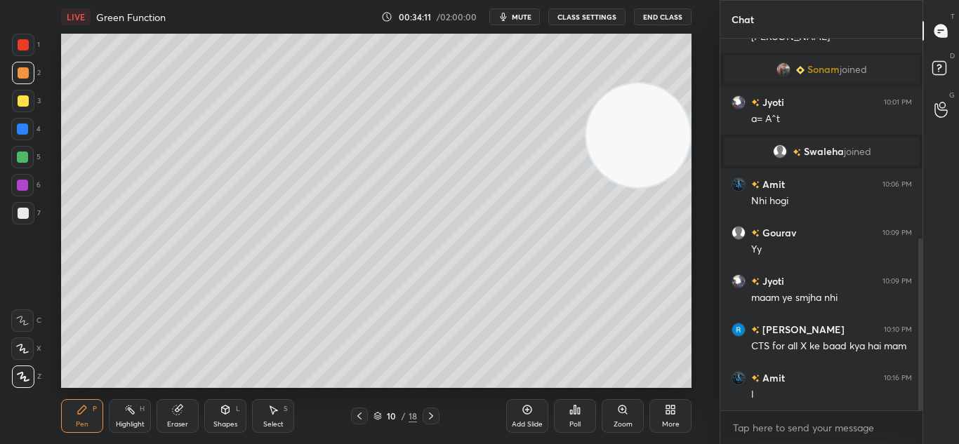
click at [91, 427] on div "Pen P" at bounding box center [82, 416] width 42 height 34
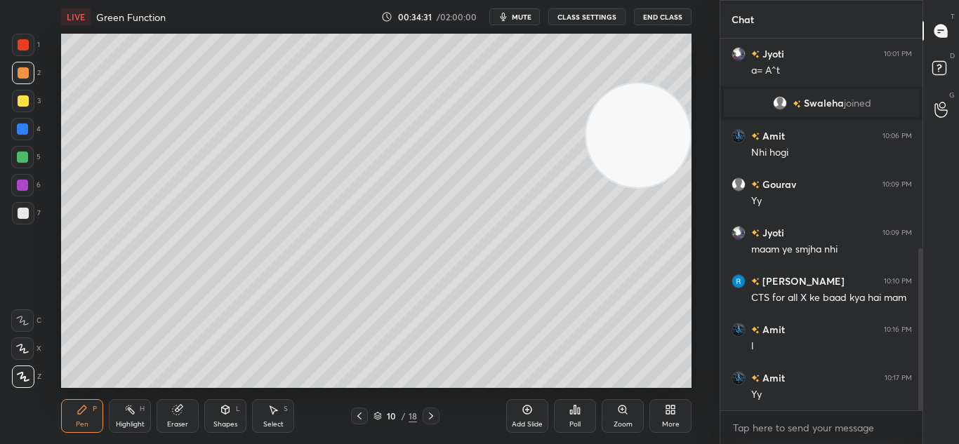
click at [535, 411] on div "Add Slide" at bounding box center [527, 416] width 42 height 34
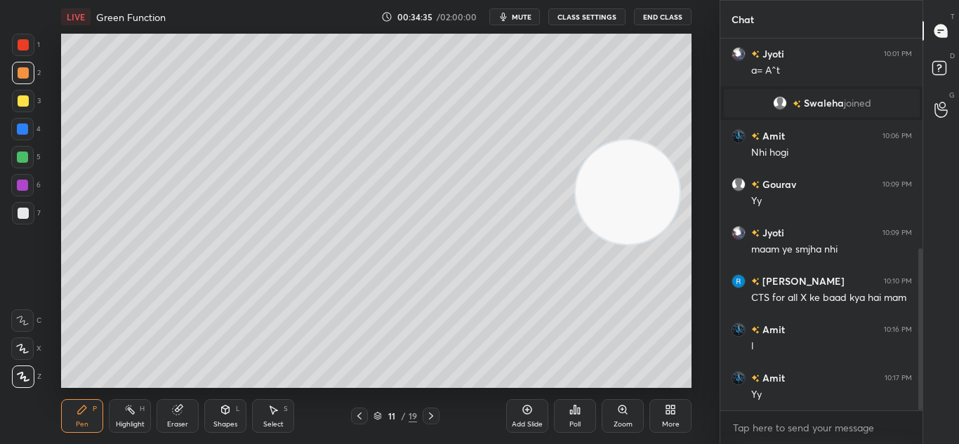
drag, startPoint x: 614, startPoint y: 190, endPoint x: 510, endPoint y: 430, distance: 260.9
click at [517, 427] on div "LIVE Green Function 00:34:35 / 02:00:00 mute CLASS SETTINGS End Class Setting u…" at bounding box center [376, 222] width 663 height 444
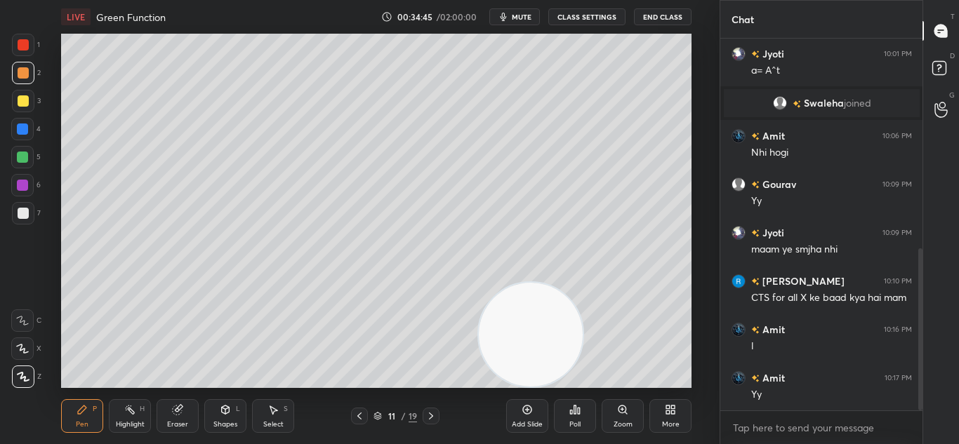
click at [523, 19] on span "mute" at bounding box center [522, 17] width 20 height 10
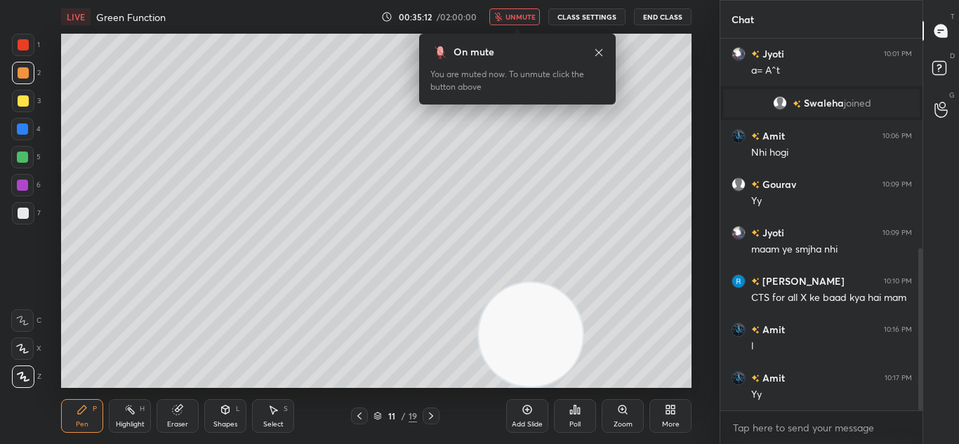
click at [359, 412] on icon at bounding box center [359, 416] width 11 height 11
click at [430, 414] on icon at bounding box center [431, 416] width 4 height 7
click at [362, 415] on icon at bounding box center [359, 416] width 11 height 11
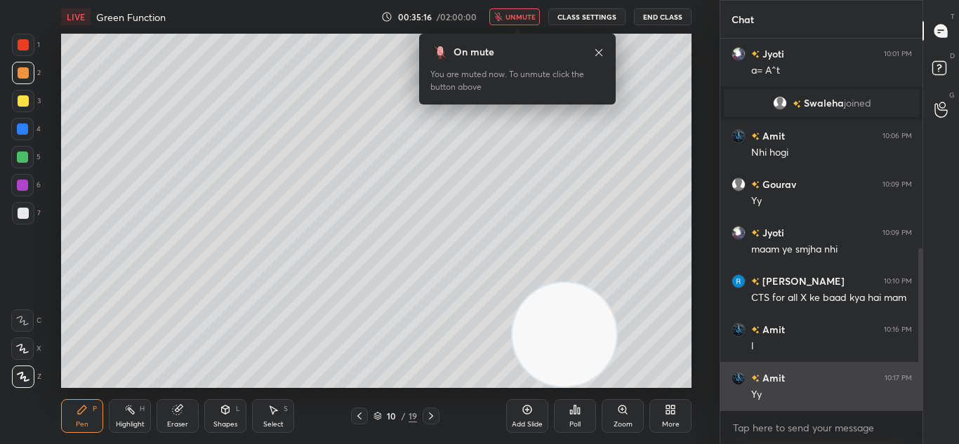
drag, startPoint x: 585, startPoint y: 359, endPoint x: 731, endPoint y: 380, distance: 147.6
click at [735, 382] on div "1 2 3 4 5 6 7 C X Z C X Z E E Erase all H H LIVE Green Function 00:35:16 / 02:0…" at bounding box center [479, 222] width 959 height 444
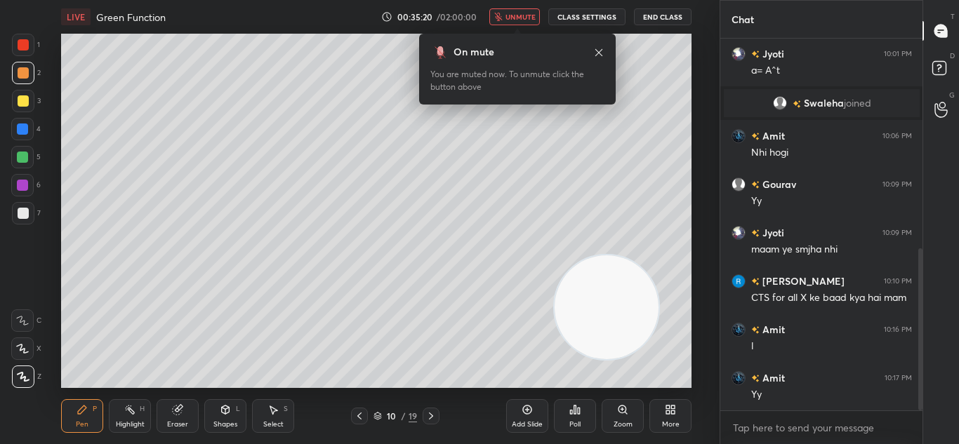
drag, startPoint x: 667, startPoint y: 334, endPoint x: 622, endPoint y: 321, distance: 46.9
click at [622, 321] on video at bounding box center [606, 307] width 104 height 104
click at [428, 415] on icon at bounding box center [430, 416] width 11 height 11
click at [363, 413] on icon at bounding box center [359, 416] width 11 height 11
click at [361, 413] on icon at bounding box center [359, 416] width 11 height 11
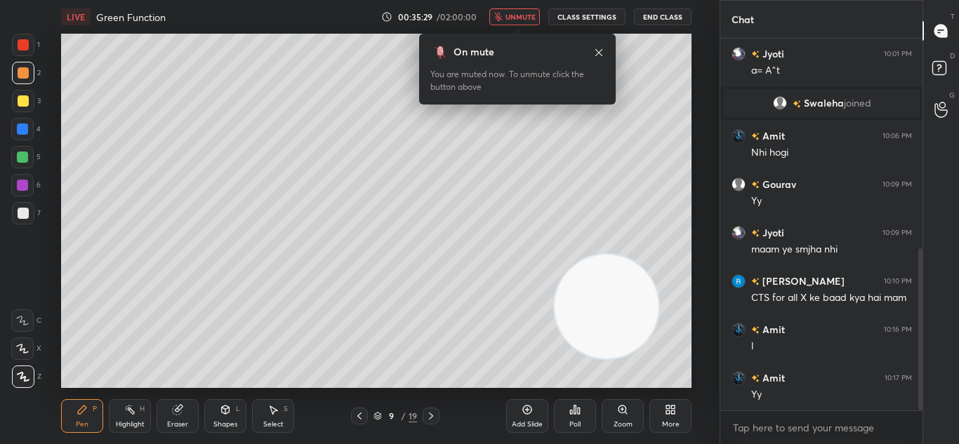
click at [432, 411] on icon at bounding box center [430, 416] width 11 height 11
click at [519, 19] on span "unmute" at bounding box center [520, 17] width 30 height 10
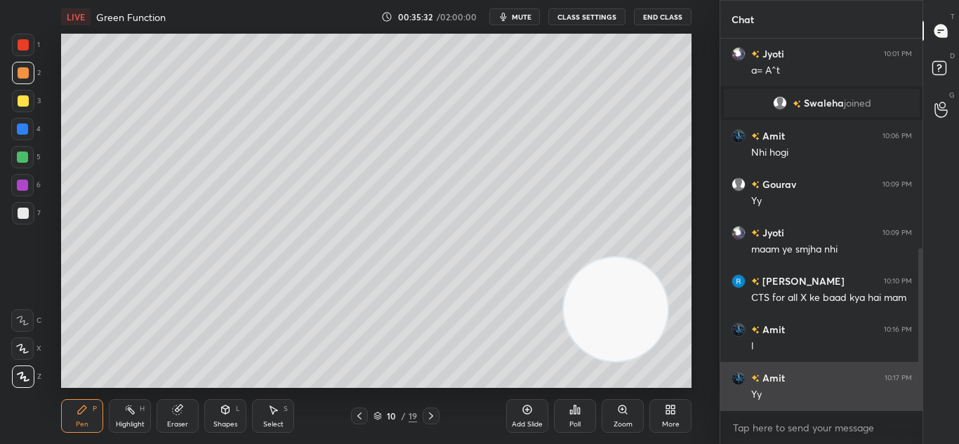
drag, startPoint x: 627, startPoint y: 333, endPoint x: 743, endPoint y: 410, distance: 139.2
click at [731, 402] on div "1 2 3 4 5 6 7 C X Z C X Z E E Erase all H H LIVE Green Function 00:35:32 / 02:0…" at bounding box center [479, 222] width 959 height 444
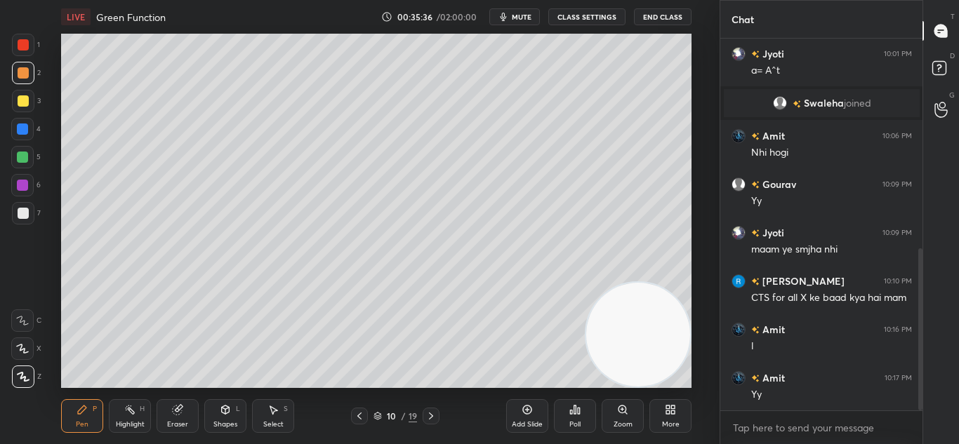
click at [356, 418] on icon at bounding box center [359, 416] width 11 height 11
click at [354, 417] on icon at bounding box center [359, 416] width 11 height 11
click at [430, 411] on icon at bounding box center [430, 416] width 11 height 11
click at [428, 415] on icon at bounding box center [430, 416] width 11 height 11
click at [360, 412] on icon at bounding box center [359, 416] width 11 height 11
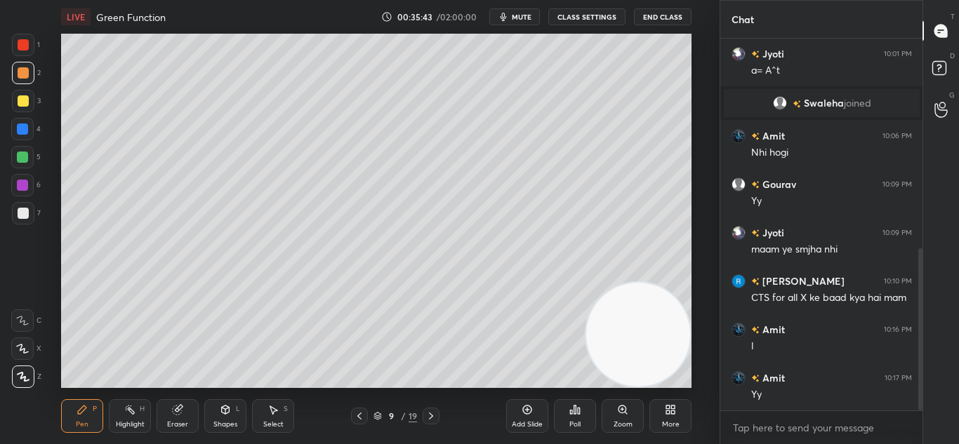
click at [429, 413] on icon at bounding box center [430, 416] width 11 height 11
drag, startPoint x: 431, startPoint y: 415, endPoint x: 428, endPoint y: 398, distance: 17.1
click at [432, 415] on icon at bounding box center [430, 416] width 11 height 11
click at [518, 18] on span "mute" at bounding box center [522, 17] width 20 height 10
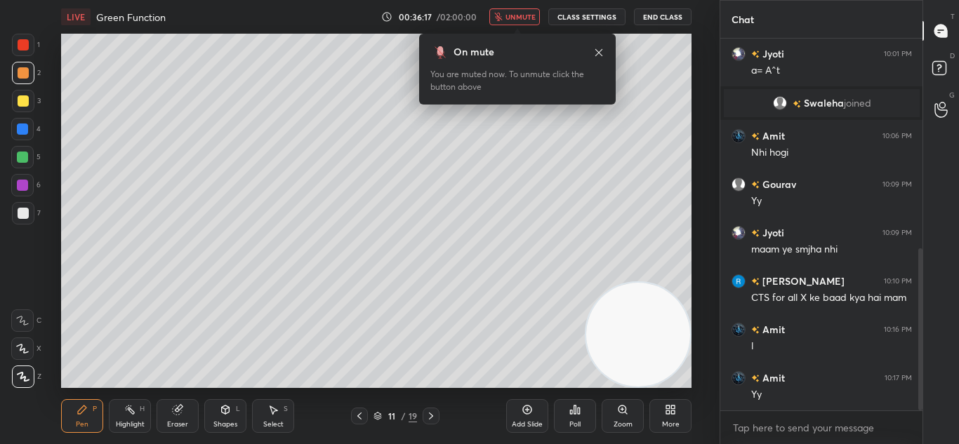
click at [521, 15] on span "unmute" at bounding box center [520, 17] width 30 height 10
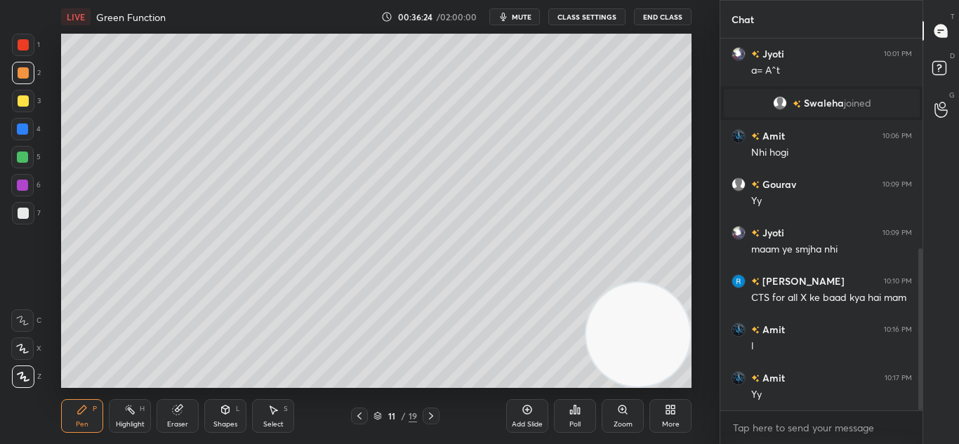
click at [360, 410] on div at bounding box center [359, 416] width 17 height 17
drag, startPoint x: 634, startPoint y: 344, endPoint x: 710, endPoint y: 218, distance: 147.3
click at [710, 221] on div "1 2 3 4 5 6 7 C X Z C X Z E E Erase all H H LIVE Green Function 00:36:25 / 02:0…" at bounding box center [359, 222] width 719 height 444
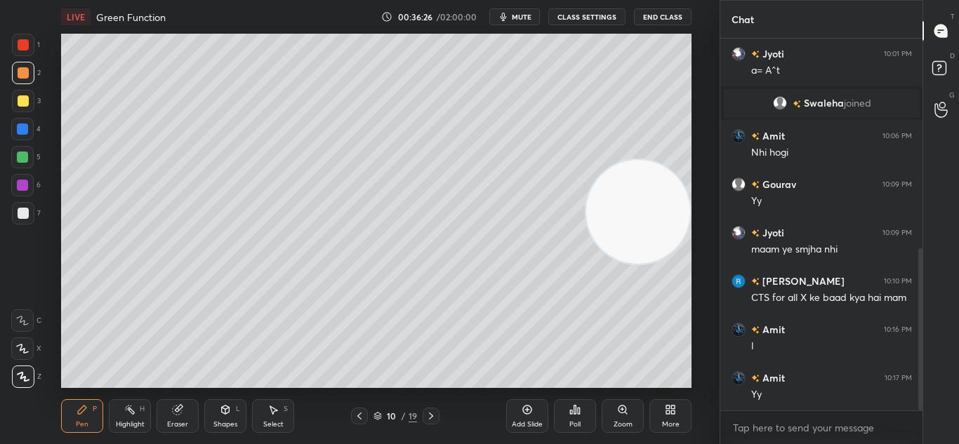
click at [431, 413] on icon at bounding box center [430, 416] width 11 height 11
drag, startPoint x: 668, startPoint y: 235, endPoint x: 712, endPoint y: 45, distance: 195.1
click at [711, 48] on div "1 2 3 4 5 6 7 C X Z C X Z E E Erase all H H LIVE Green Function 00:36:49 / 02:0…" at bounding box center [359, 222] width 719 height 444
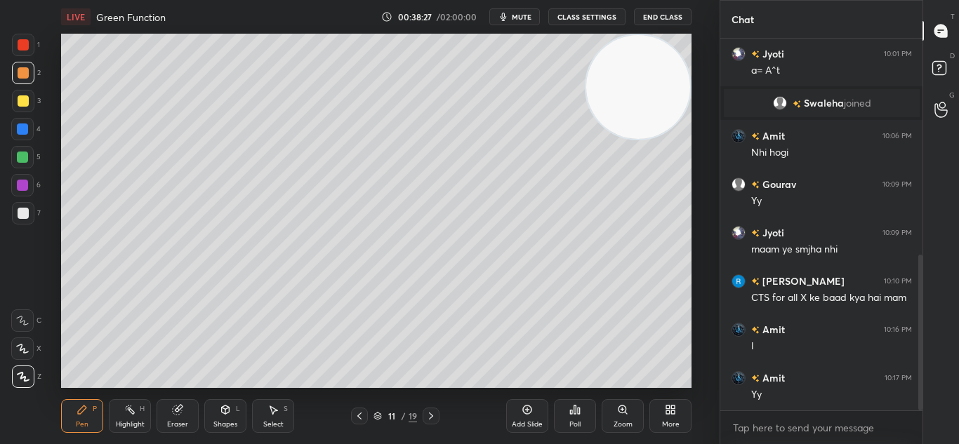
scroll to position [516, 0]
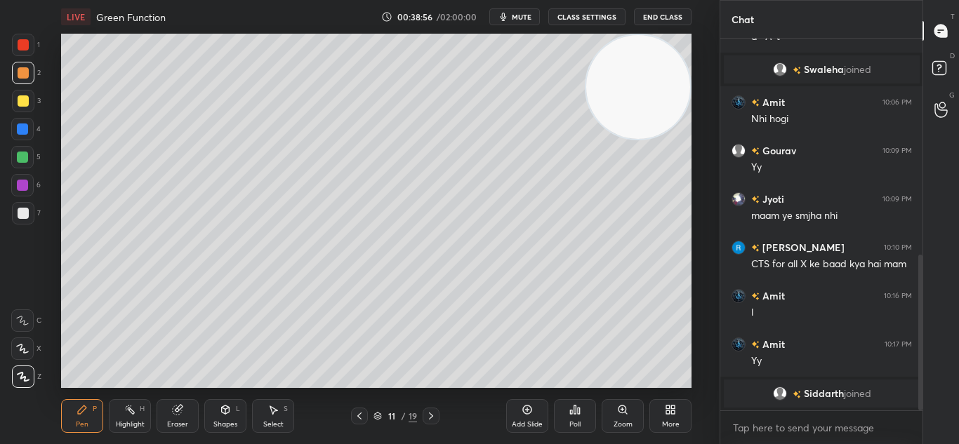
click at [524, 406] on icon at bounding box center [527, 410] width 9 height 9
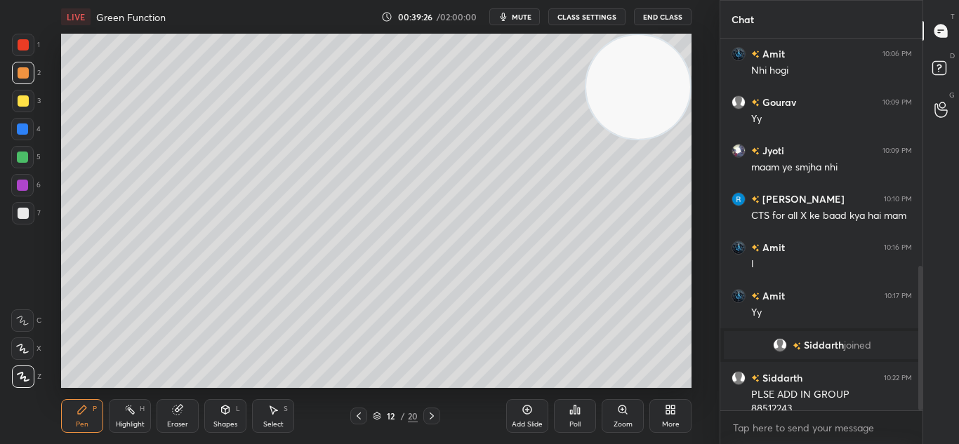
scroll to position [585, 0]
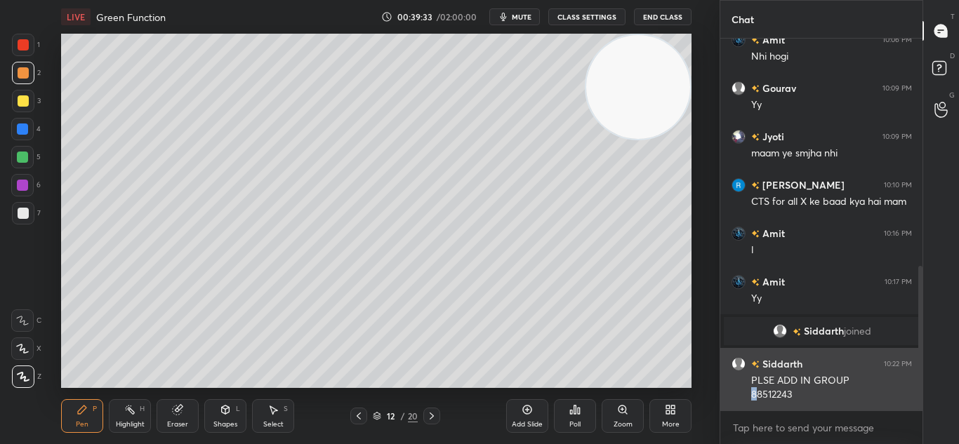
click at [757, 395] on div "88512243" at bounding box center [831, 395] width 161 height 14
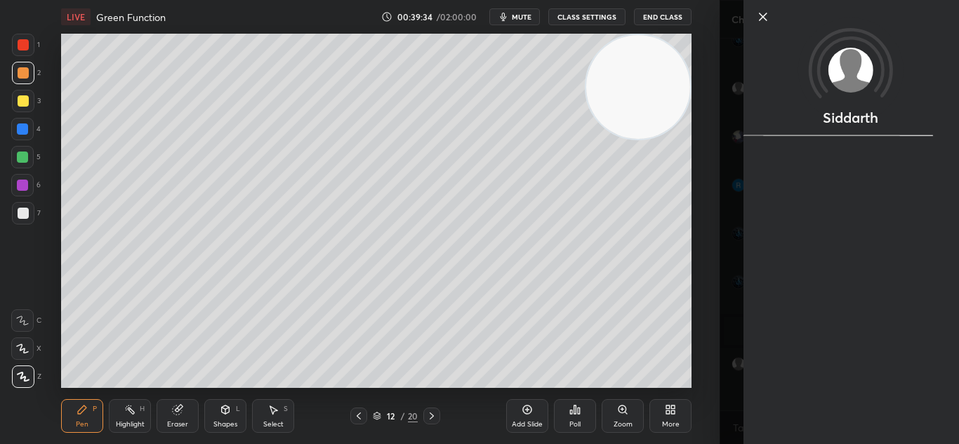
click at [768, 396] on div "Siddarth" at bounding box center [839, 222] width 240 height 444
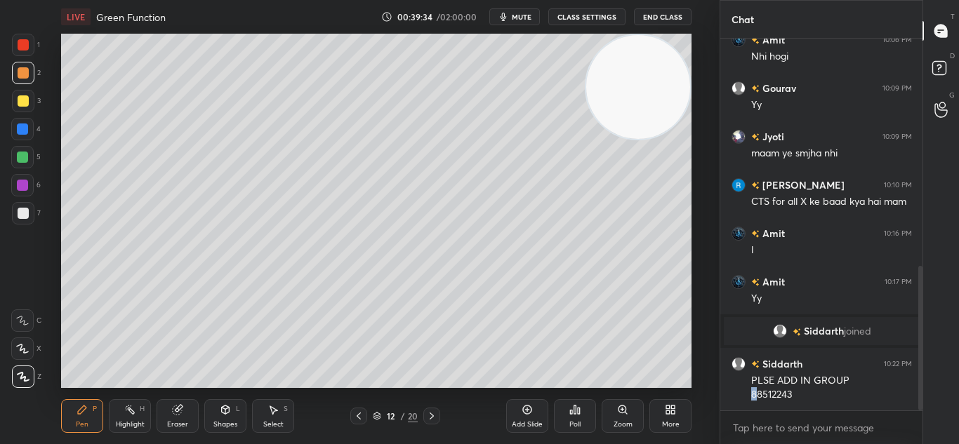
click at [715, 386] on div "1 2 3 4 5 6 7 C X Z C X Z E E Erase all H H LIVE Green Function 00:39:34 / 02:0…" at bounding box center [359, 222] width 719 height 444
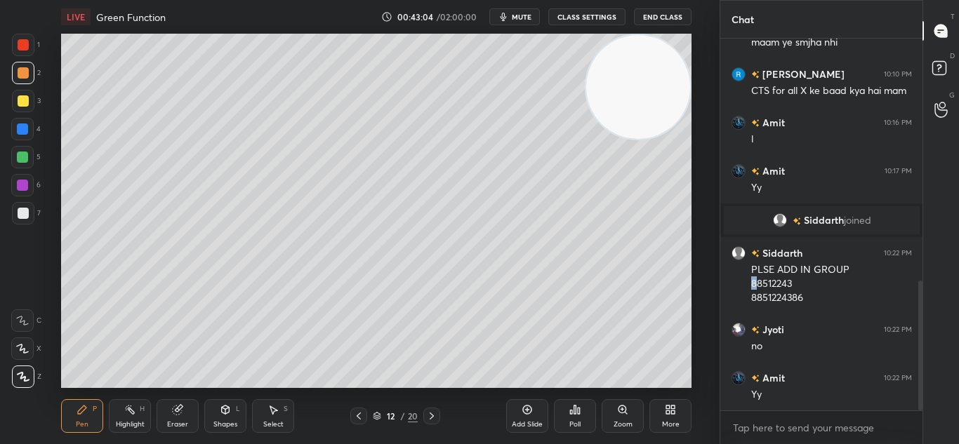
scroll to position [757, 0]
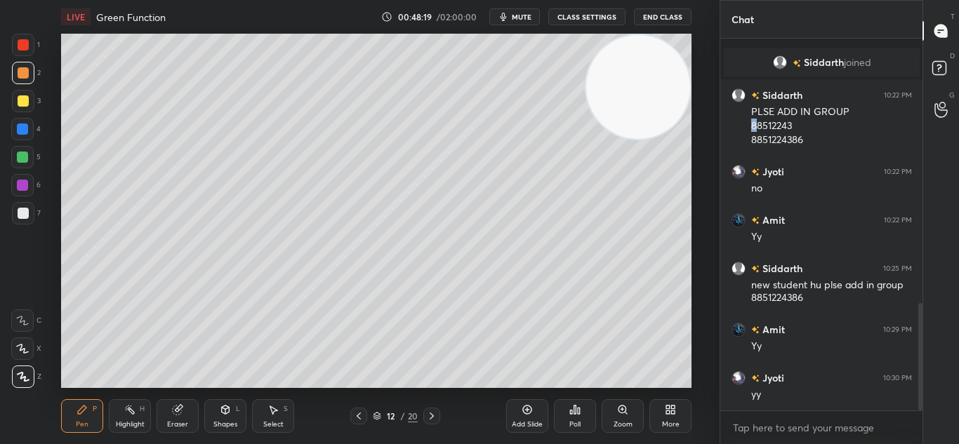
scroll to position [915, 0]
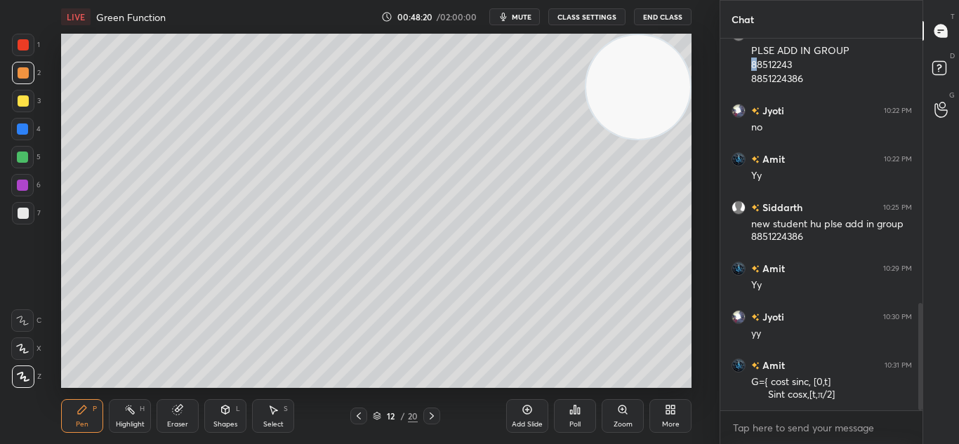
click at [26, 95] on div at bounding box center [23, 101] width 22 height 22
click at [28, 97] on div at bounding box center [23, 101] width 22 height 22
click at [27, 98] on div at bounding box center [23, 101] width 22 height 22
click at [29, 97] on div at bounding box center [23, 101] width 22 height 22
click at [331, 391] on div "LIVE Green Function 00:48:41 / 02:00:00 mute CLASS SETTINGS End Class Setting u…" at bounding box center [376, 222] width 663 height 444
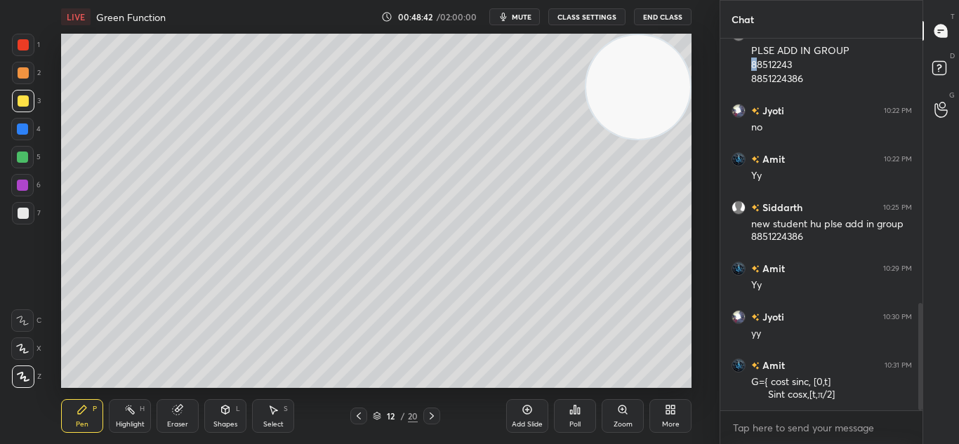
click at [337, 392] on div "LIVE Green Function 00:48:42 / 02:00:00 mute CLASS SETTINGS End Class Setting u…" at bounding box center [376, 222] width 663 height 444
click at [528, 412] on icon at bounding box center [526, 409] width 11 height 11
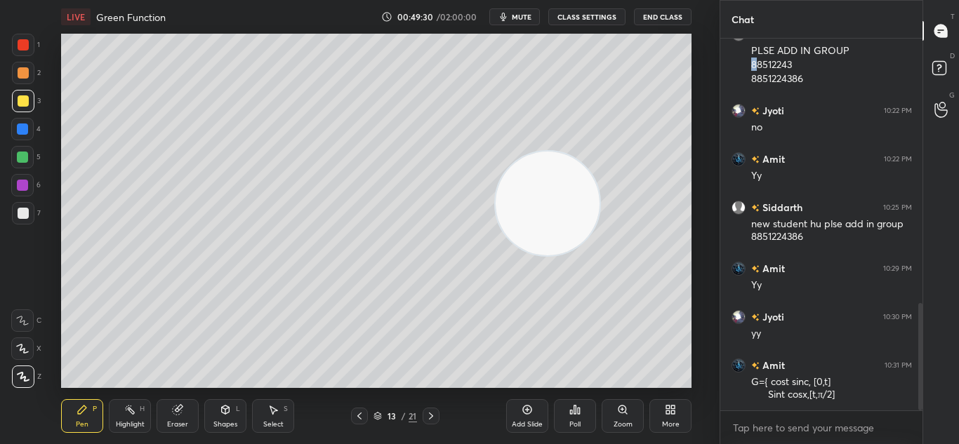
drag, startPoint x: 634, startPoint y: 124, endPoint x: 329, endPoint y: 300, distance: 352.5
click at [495, 255] on video at bounding box center [547, 204] width 104 height 104
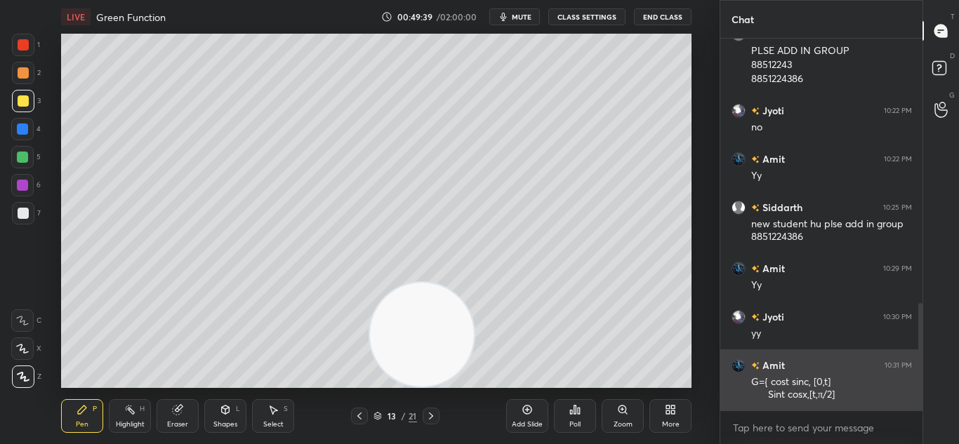
drag, startPoint x: 382, startPoint y: 341, endPoint x: 728, endPoint y: 380, distance: 348.8
click at [703, 396] on div "LIVE Green Function 00:49:39 / 02:00:00 mute CLASS SETTINGS End Class Setting u…" at bounding box center [376, 222] width 663 height 444
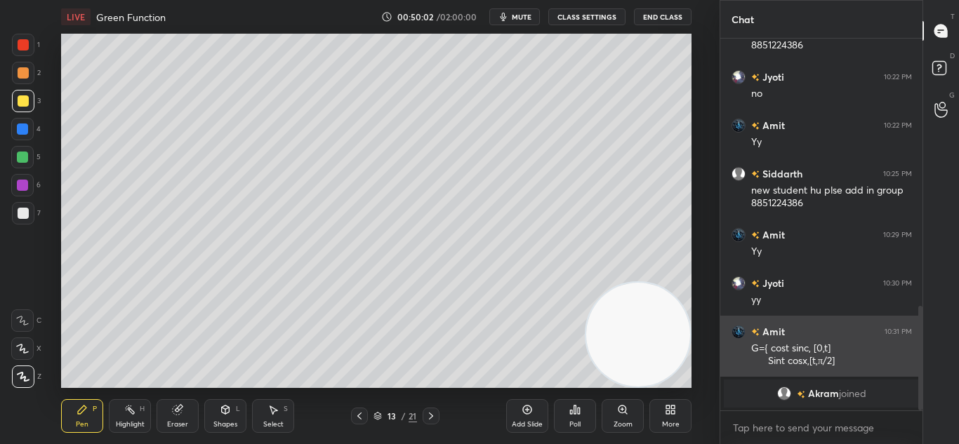
scroll to position [893, 0]
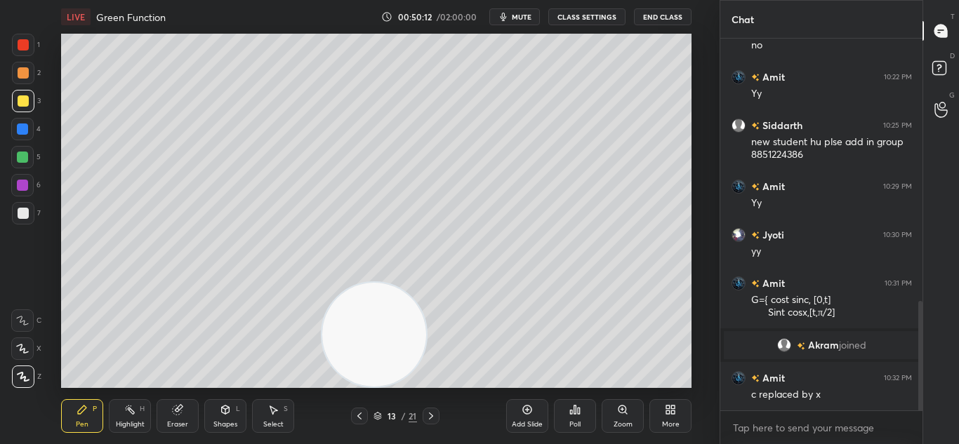
drag, startPoint x: 606, startPoint y: 335, endPoint x: 12, endPoint y: 382, distance: 595.6
click at [28, 384] on div "1 2 3 4 5 6 7 C X Z C X Z E E Erase all H H LIVE Green Function 00:50:12 / 02:0…" at bounding box center [354, 222] width 708 height 444
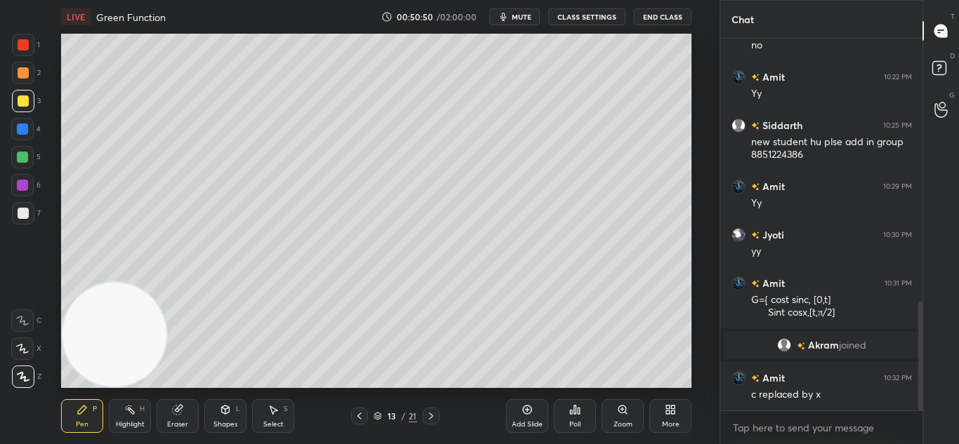
drag, startPoint x: 355, startPoint y: 413, endPoint x: 363, endPoint y: 408, distance: 9.5
click at [360, 411] on icon at bounding box center [359, 416] width 11 height 11
drag, startPoint x: 430, startPoint y: 412, endPoint x: 444, endPoint y: 398, distance: 20.4
click at [432, 411] on icon at bounding box center [430, 416] width 11 height 11
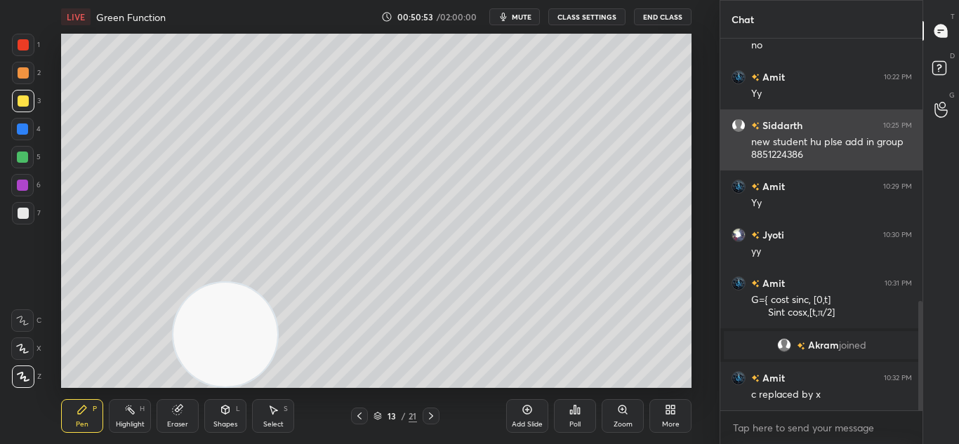
drag, startPoint x: 145, startPoint y: 340, endPoint x: 790, endPoint y: 147, distance: 673.0
click at [780, 153] on div "1 2 3 4 5 6 7 C X Z C X Z E E Erase all H H LIVE Green Function 00:50:53 / 02:0…" at bounding box center [479, 222] width 959 height 444
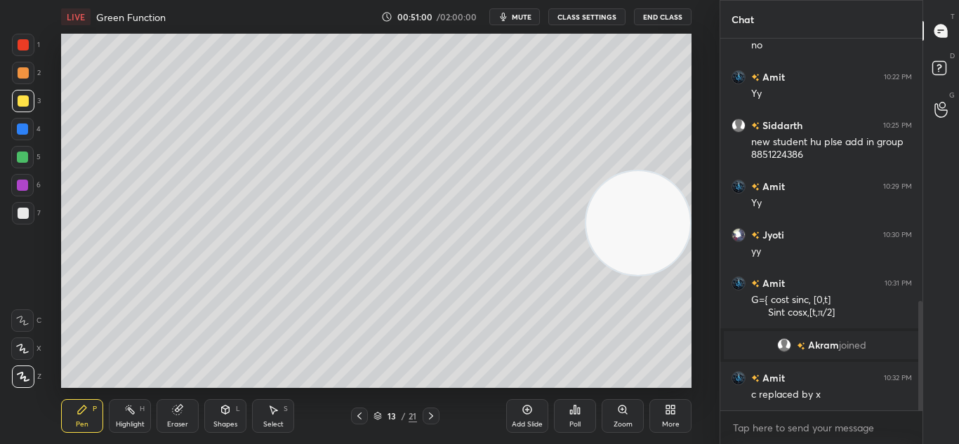
drag, startPoint x: 674, startPoint y: 165, endPoint x: 686, endPoint y: 314, distance: 149.3
click at [734, 354] on div "1 2 3 4 5 6 7 C X Z C X Z E E Erase all H H LIVE Green Function 00:51:00 / 02:0…" at bounding box center [479, 222] width 959 height 444
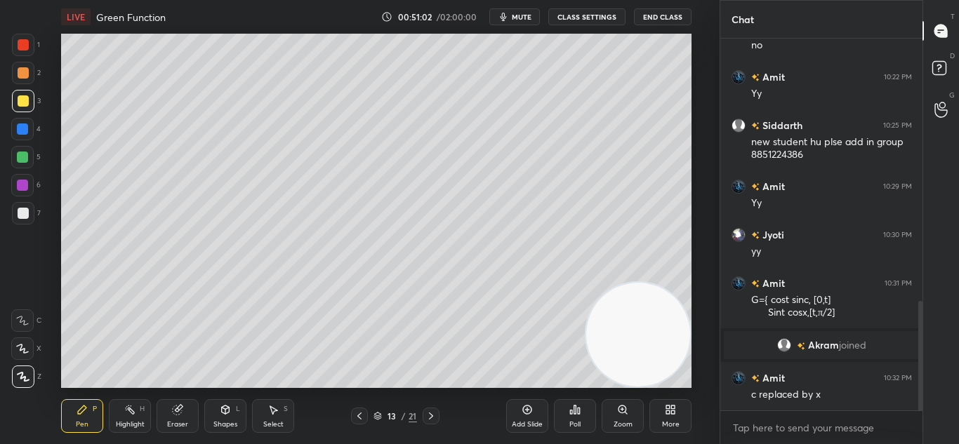
click at [180, 421] on div "Eraser" at bounding box center [177, 424] width 21 height 7
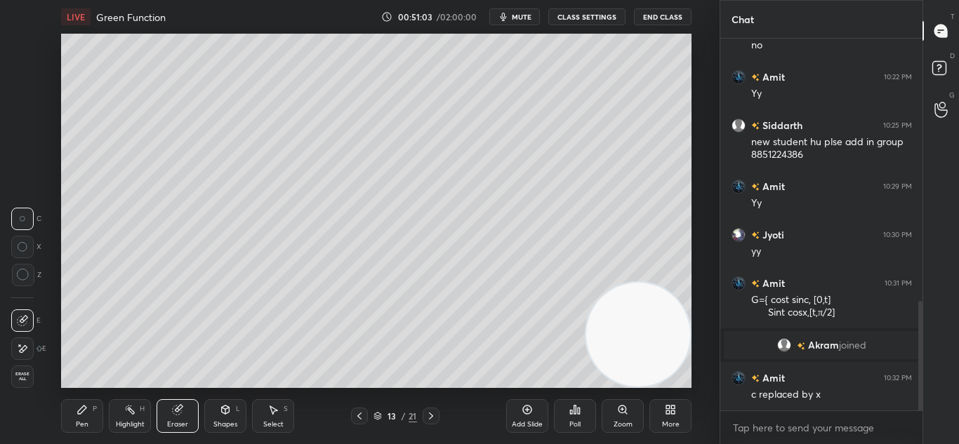
click at [97, 419] on div "Pen P" at bounding box center [82, 416] width 42 height 34
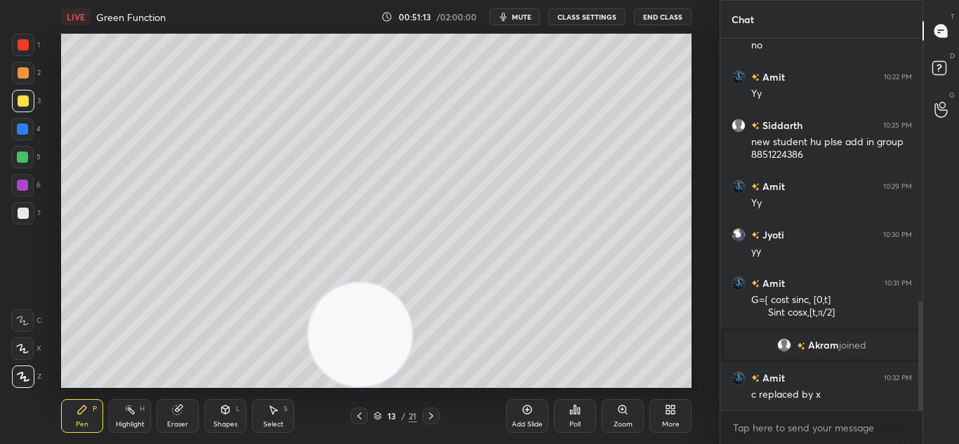
drag, startPoint x: 597, startPoint y: 336, endPoint x: 219, endPoint y: 462, distance: 398.8
click at [219, 0] on html "1 2 3 4 5 6 7 C X Z C X Z E E Erase all H H LIVE Green Function 00:51:13 / 02:0…" at bounding box center [479, 0] width 959 height 0
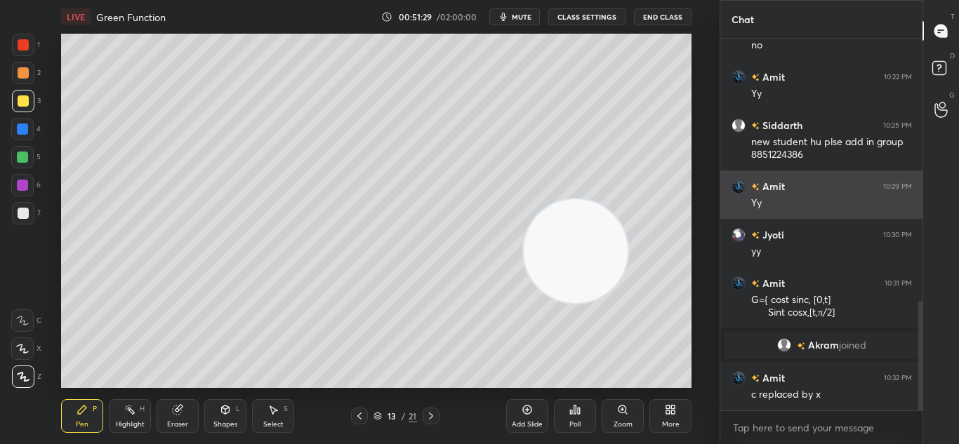
drag, startPoint x: 296, startPoint y: 347, endPoint x: 824, endPoint y: 174, distance: 555.3
click at [794, 183] on div "1 2 3 4 5 6 7 C X Z C X Z E E Erase all H H LIVE Green Function 00:51:29 / 02:0…" at bounding box center [479, 222] width 959 height 444
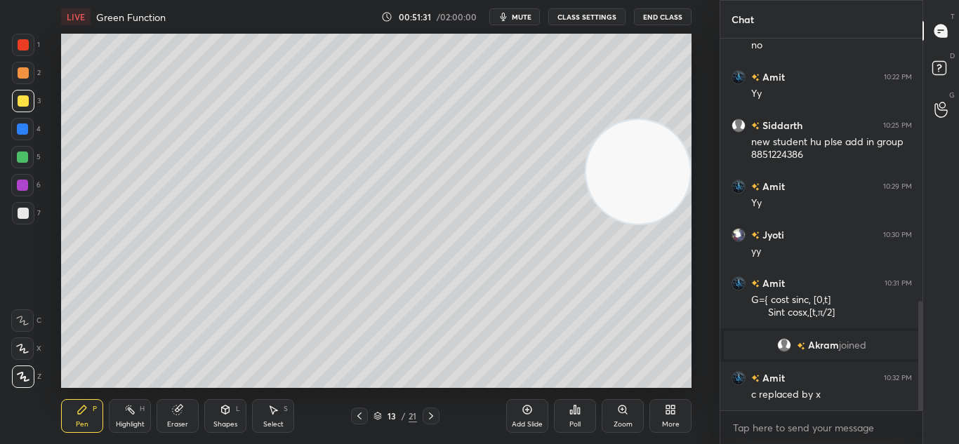
click at [527, 411] on icon at bounding box center [527, 410] width 4 height 4
click at [369, 411] on div "14 / 22" at bounding box center [395, 416] width 88 height 17
click at [361, 409] on div at bounding box center [359, 416] width 17 height 17
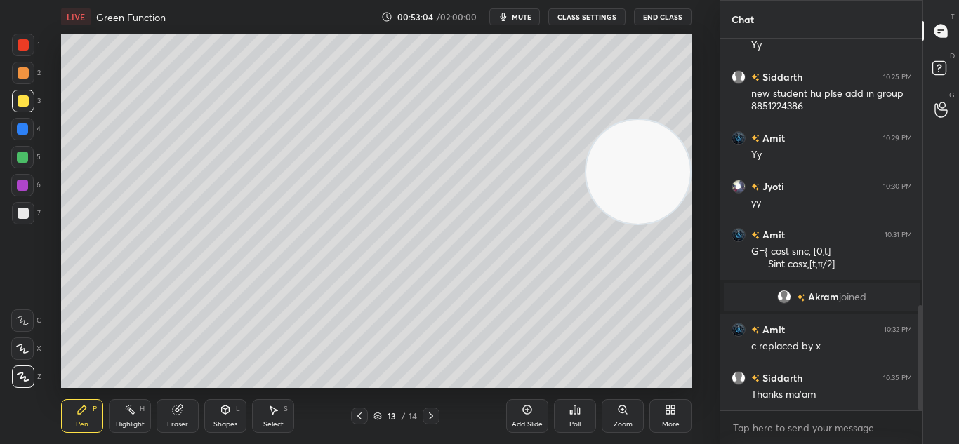
click at [520, 21] on span "mute" at bounding box center [522, 17] width 20 height 10
click at [670, 21] on button "End Class" at bounding box center [663, 16] width 58 height 17
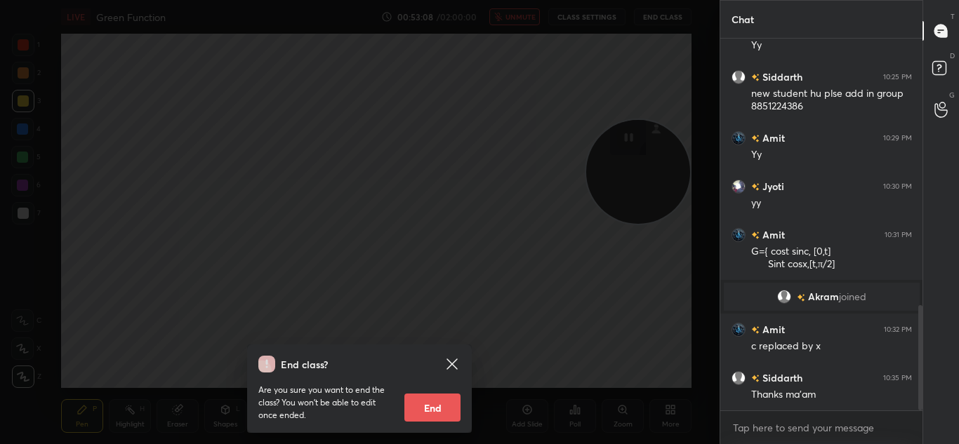
click at [427, 411] on button "End" at bounding box center [432, 408] width 56 height 28
type textarea "x"
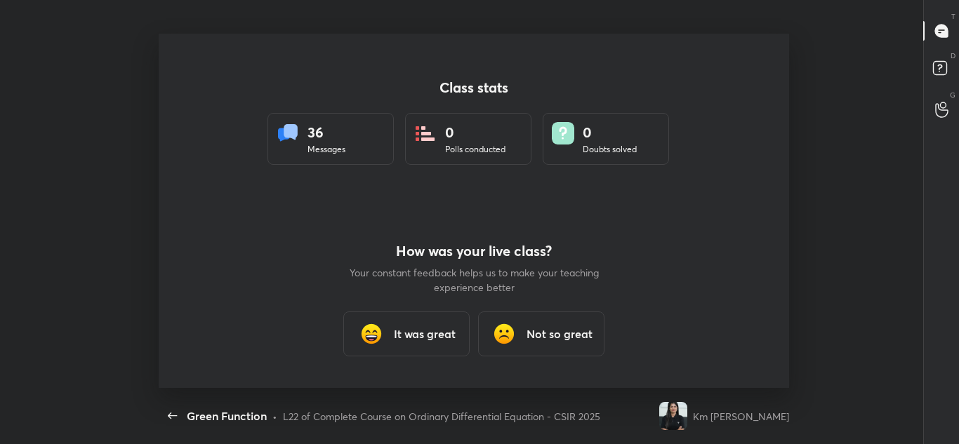
scroll to position [0, 0]
